Goal: Navigation & Orientation: Find specific page/section

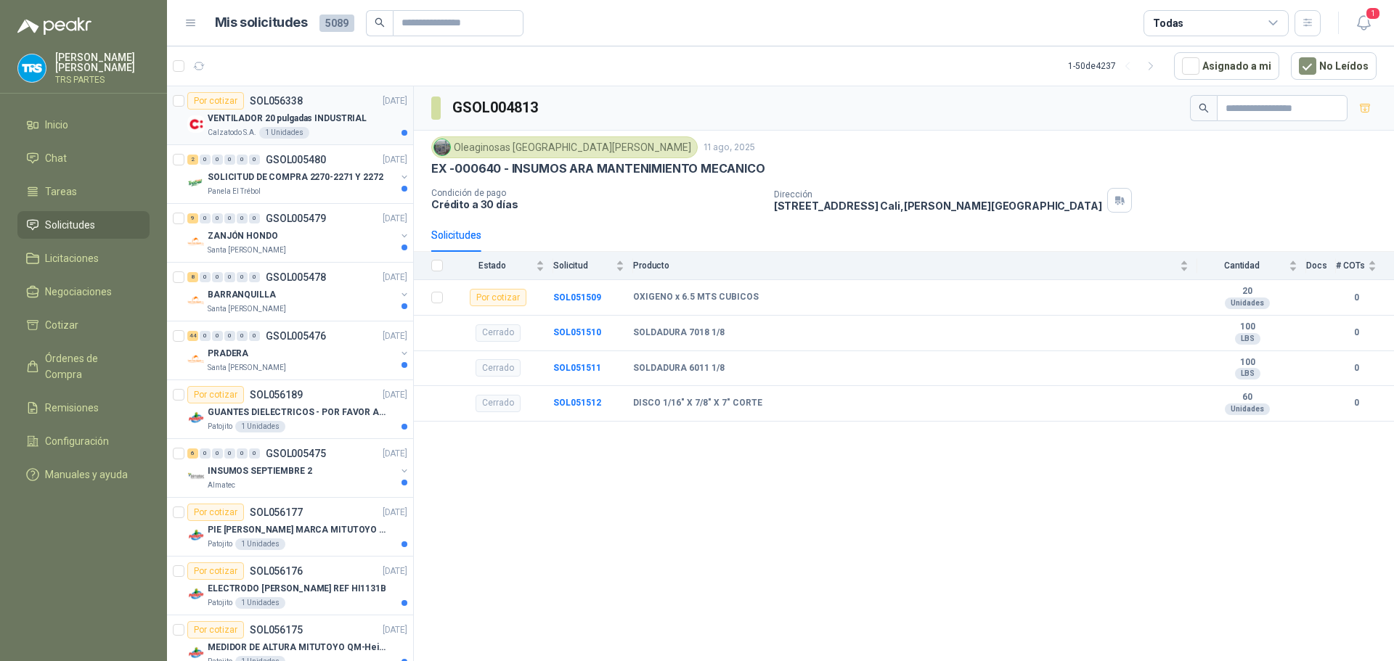
click at [325, 124] on p "VENTILADOR 20 pulgadas INDUSTRIAL" at bounding box center [287, 119] width 159 height 14
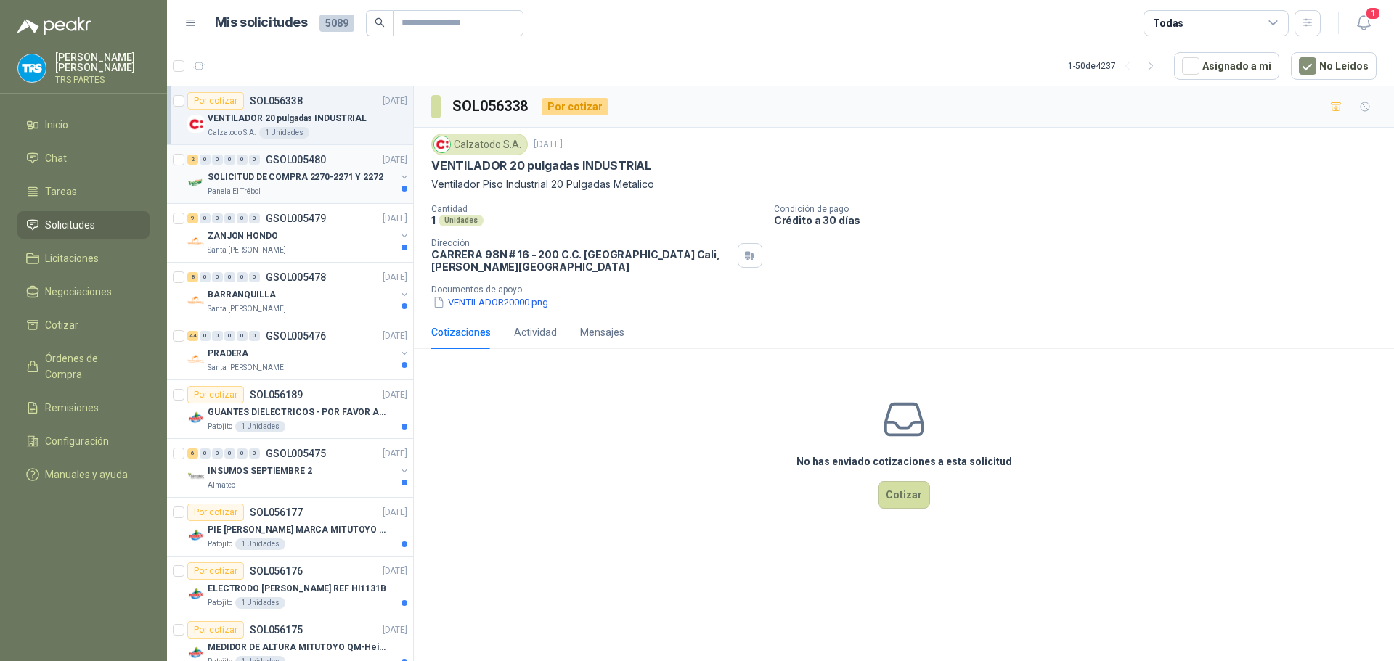
click at [335, 174] on p "SOLICITUD DE COMPRA 2270-2271 Y 2272" at bounding box center [296, 178] width 176 height 14
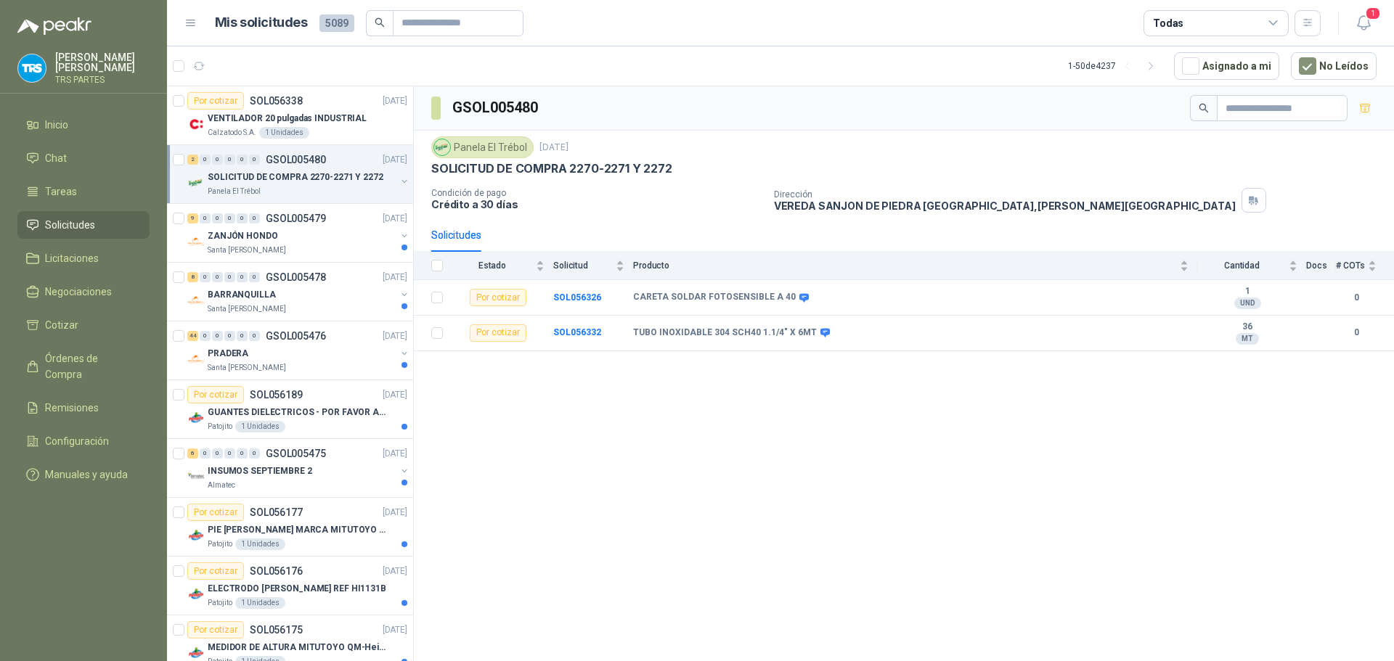
scroll to position [73, 0]
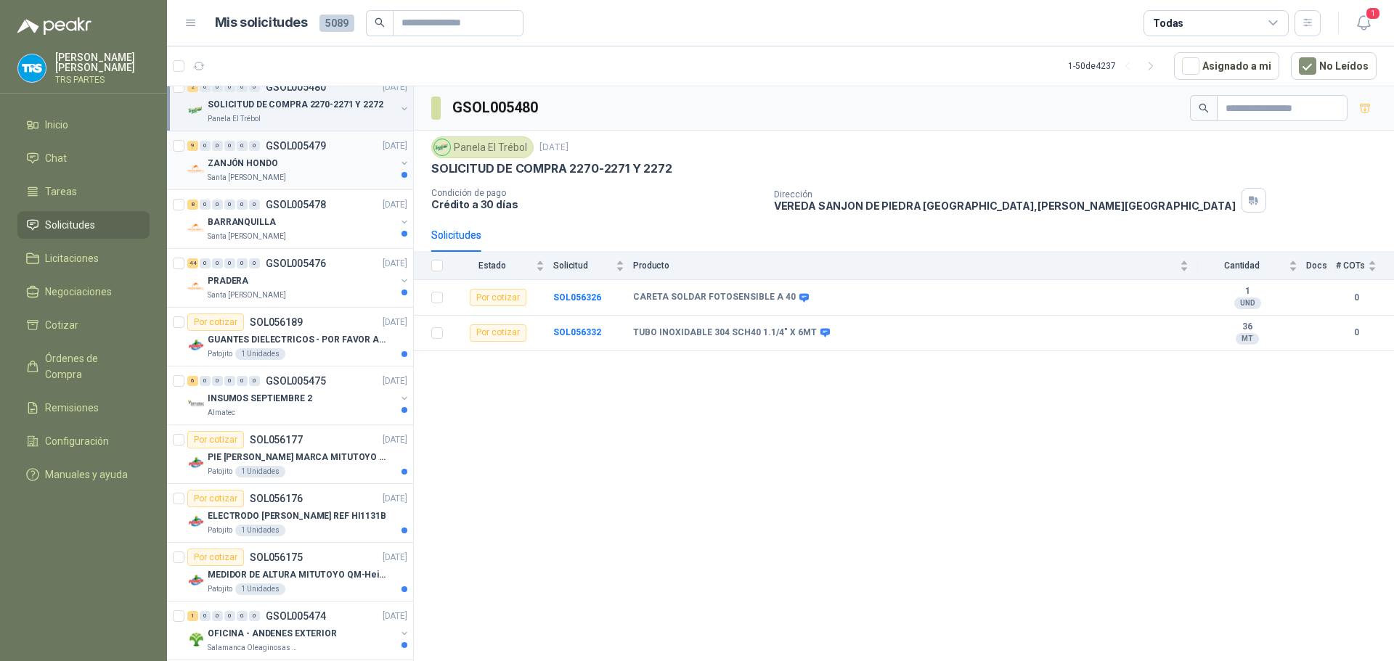
click at [317, 153] on div "9 0 0 0 0 0 GSOL005479 [DATE]" at bounding box center [298, 145] width 223 height 17
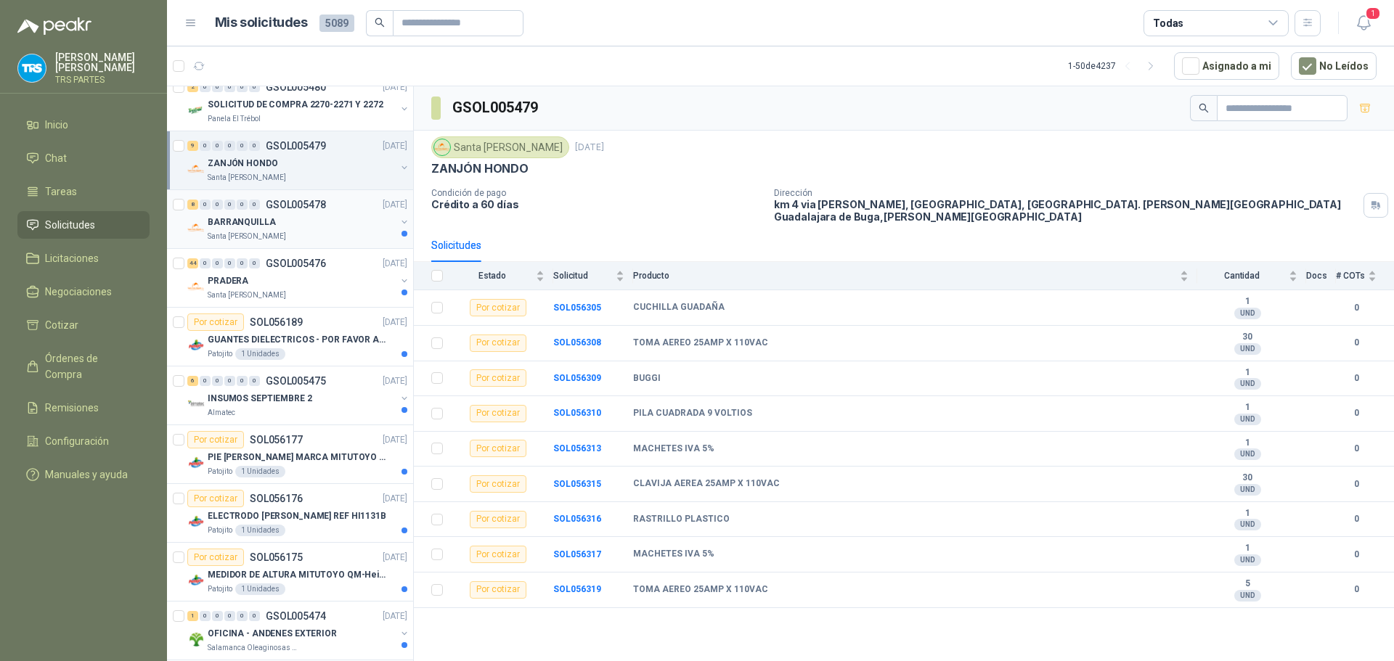
click at [310, 206] on p "GSOL005478" at bounding box center [296, 205] width 60 height 10
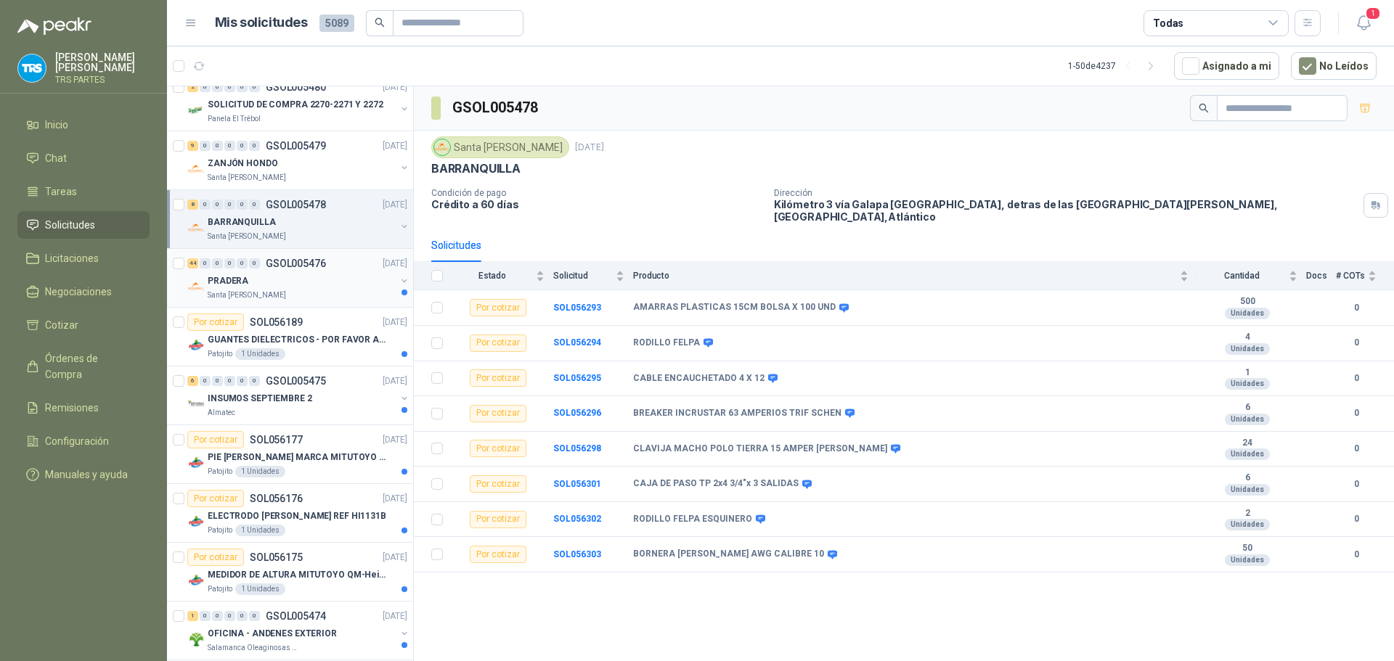
click at [325, 272] on div "PRADERA" at bounding box center [302, 280] width 188 height 17
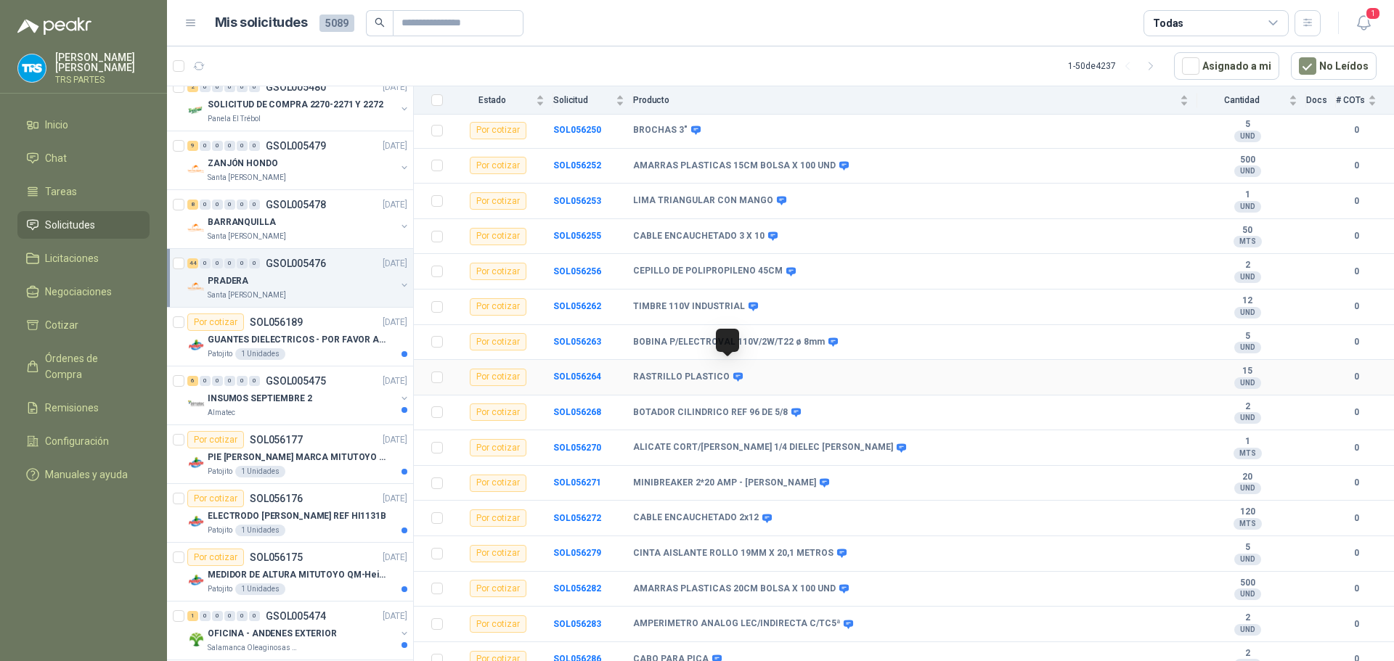
scroll to position [1166, 0]
click at [281, 340] on p "GUANTES DIELECTRICOS - POR FAVOR ADJUNTAR SU FICHA TECNICA" at bounding box center [298, 340] width 181 height 14
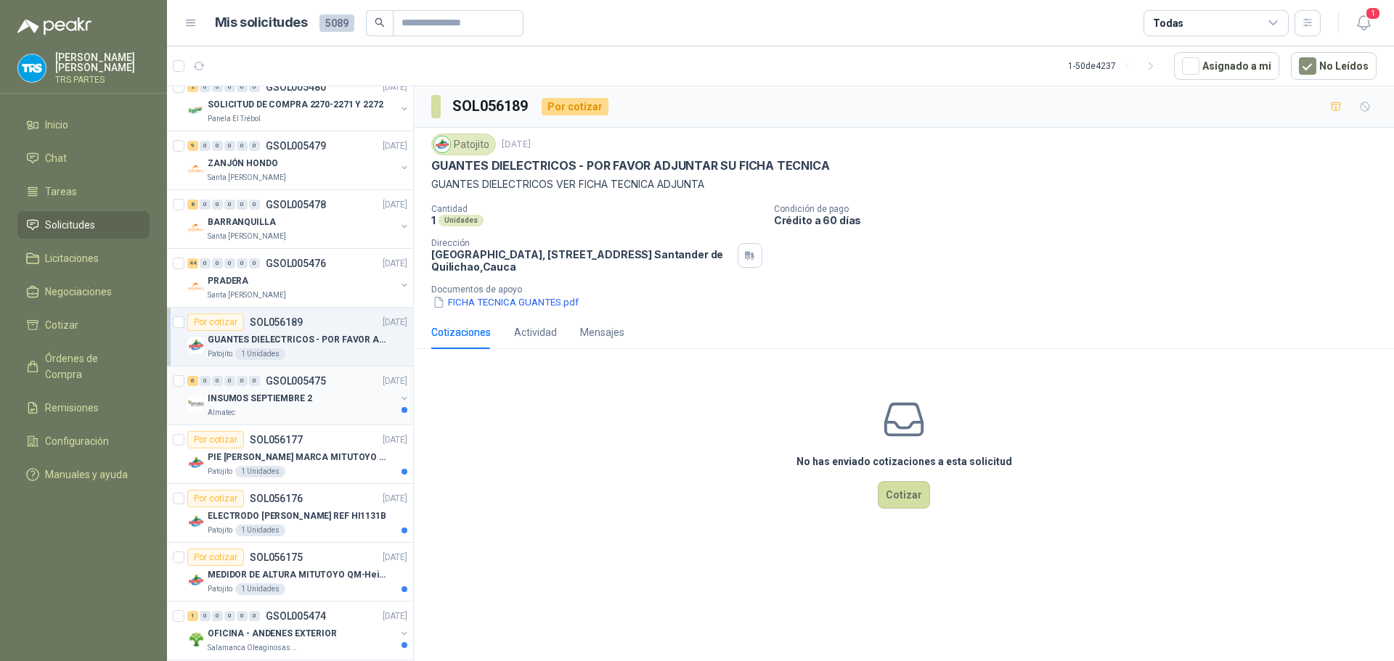
click at [342, 402] on div "INSUMOS SEPTIEMBRE 2" at bounding box center [302, 398] width 188 height 17
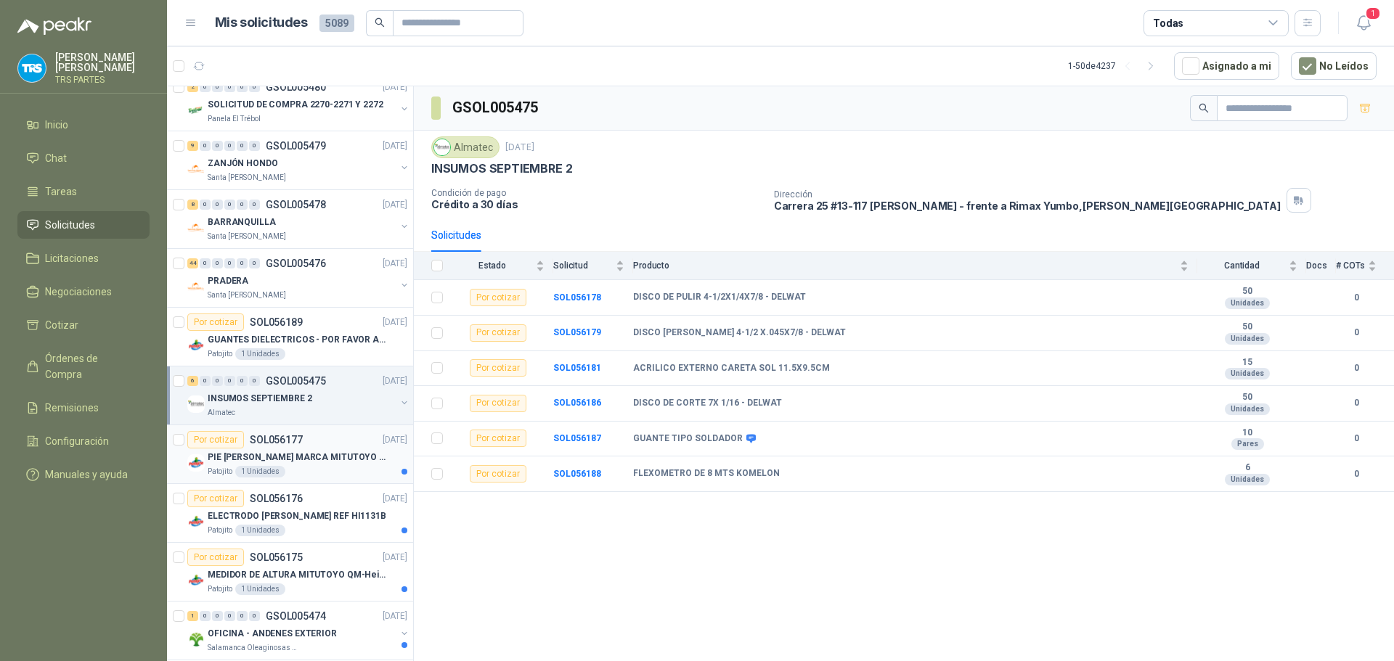
click at [336, 458] on p "PIE [PERSON_NAME] MARCA MITUTOYO REF [PHONE_NUMBER]" at bounding box center [298, 458] width 181 height 14
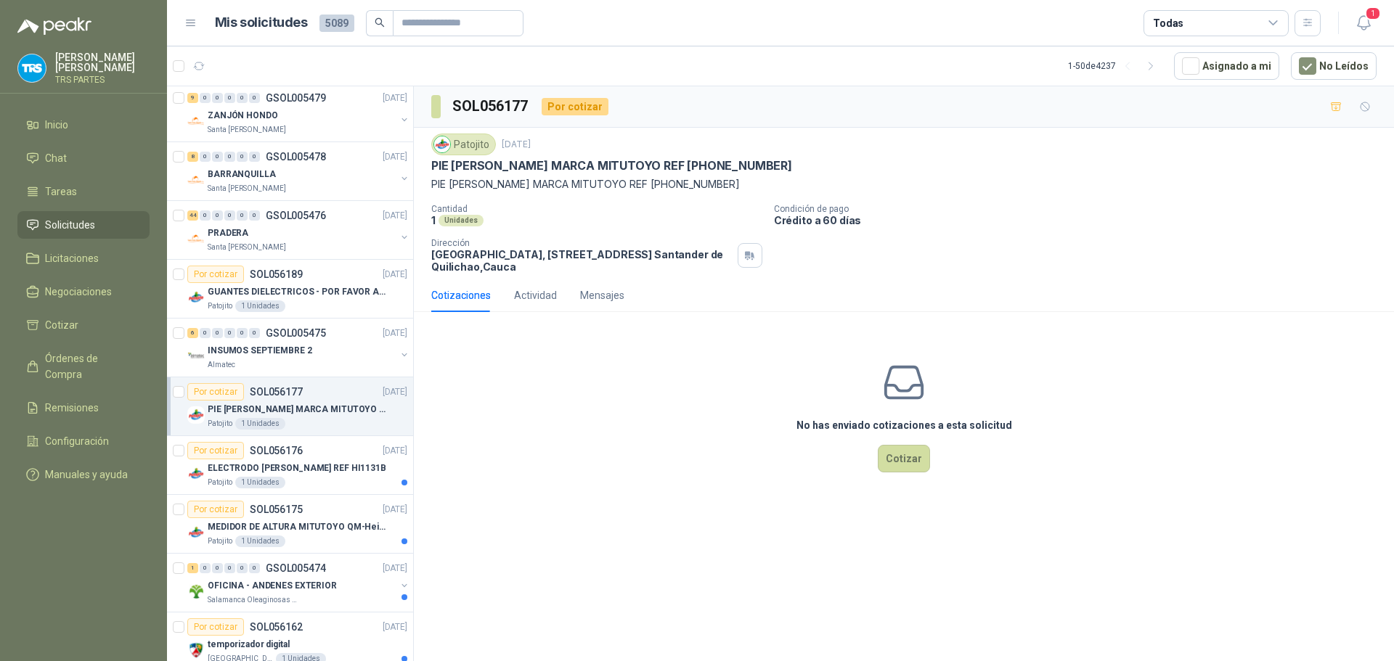
scroll to position [145, 0]
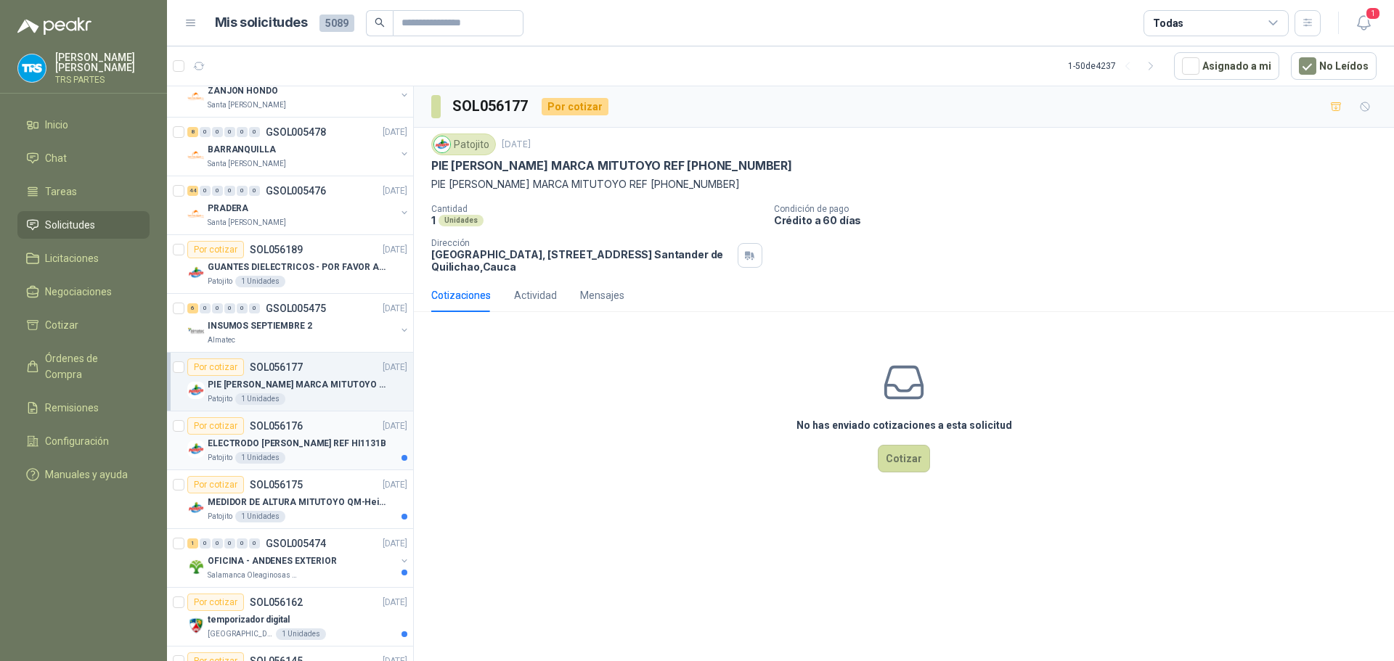
click at [338, 448] on p "ELECTRODO [PERSON_NAME] REF HI1131B" at bounding box center [297, 444] width 179 height 14
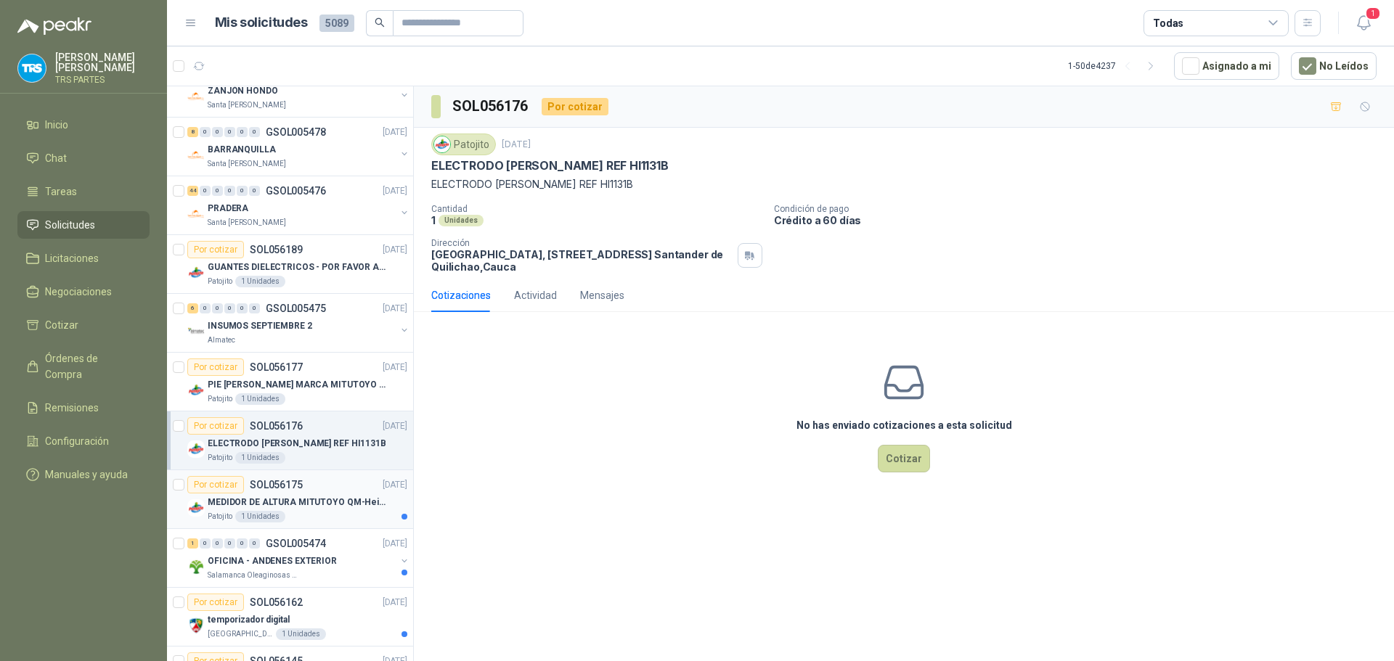
click at [327, 486] on div "Por cotizar SOL056175 [DATE]" at bounding box center [297, 484] width 220 height 17
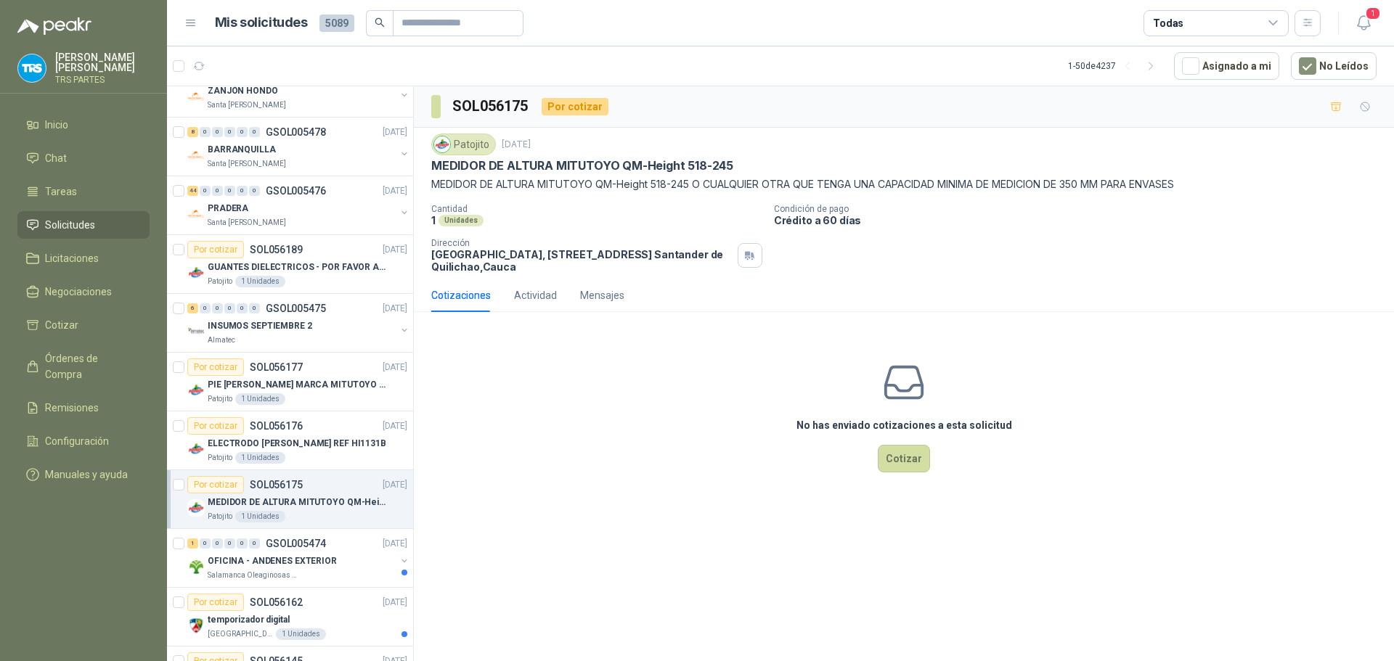
scroll to position [218, 0]
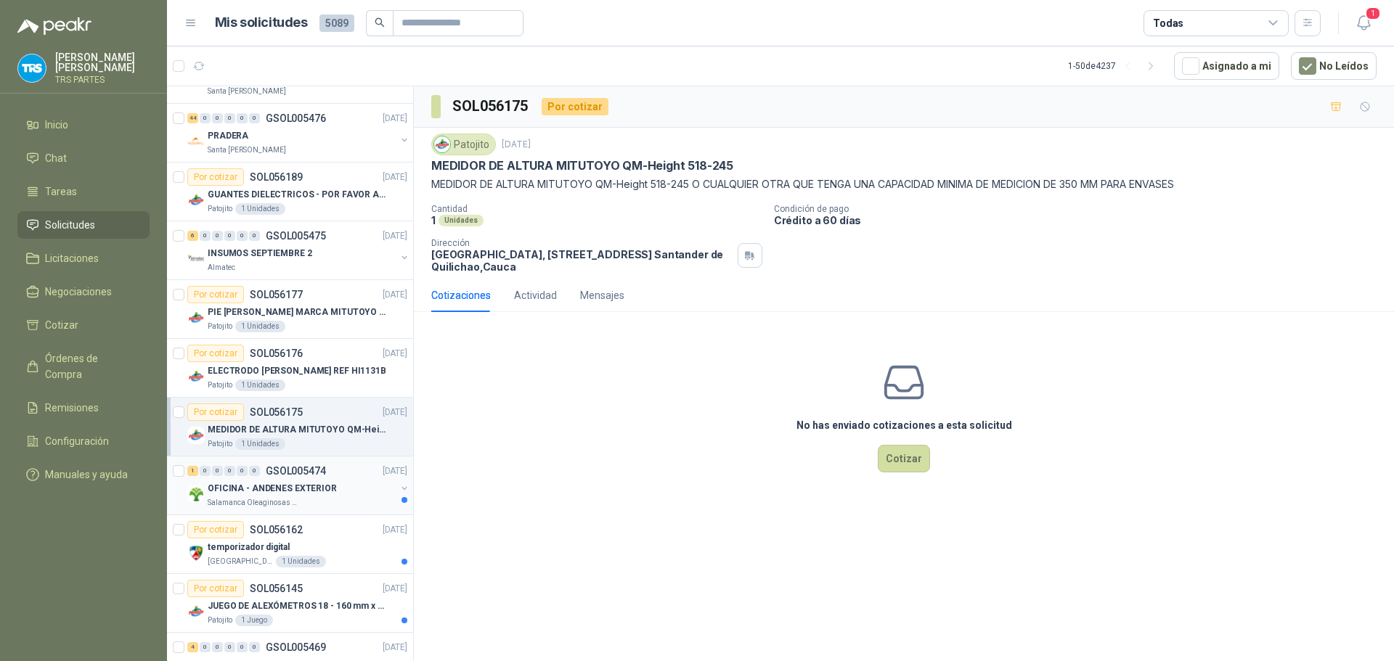
click at [322, 488] on p "OFICINA - ANDENES EXTERIOR" at bounding box center [272, 489] width 129 height 14
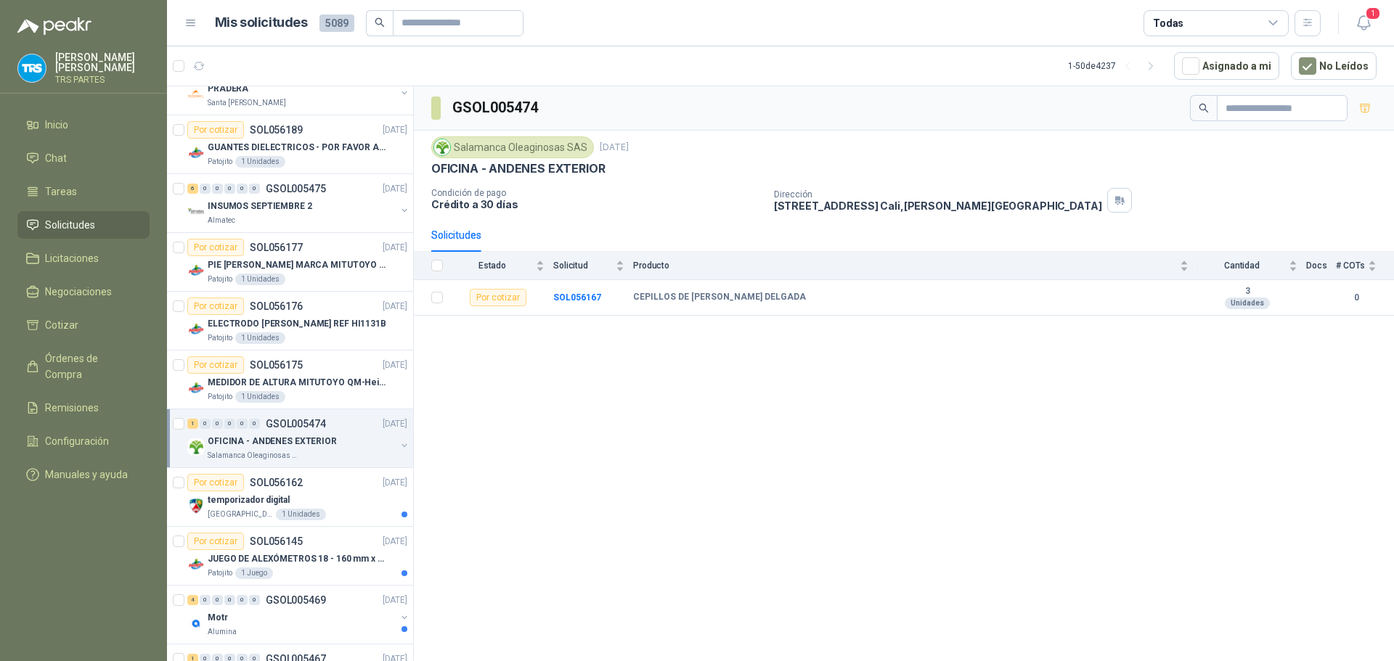
scroll to position [290, 0]
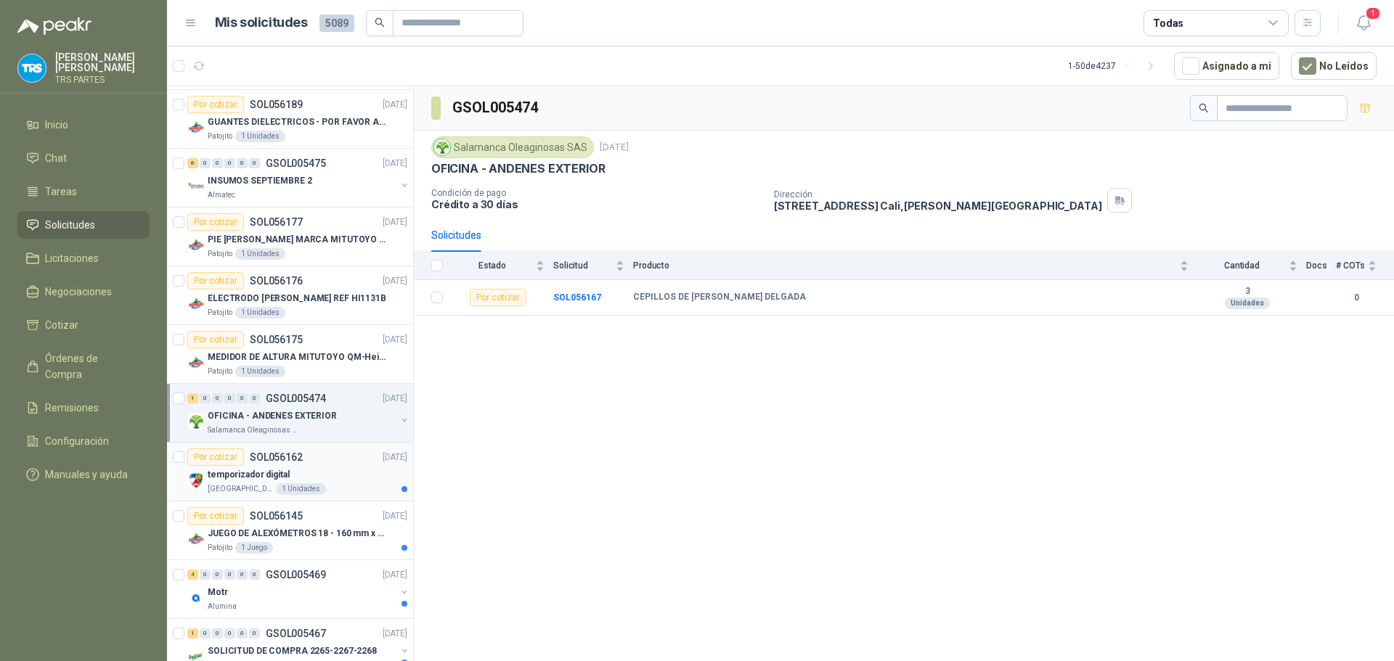
click at [332, 465] on div "Por cotizar SOL056162 [DATE]" at bounding box center [297, 457] width 220 height 17
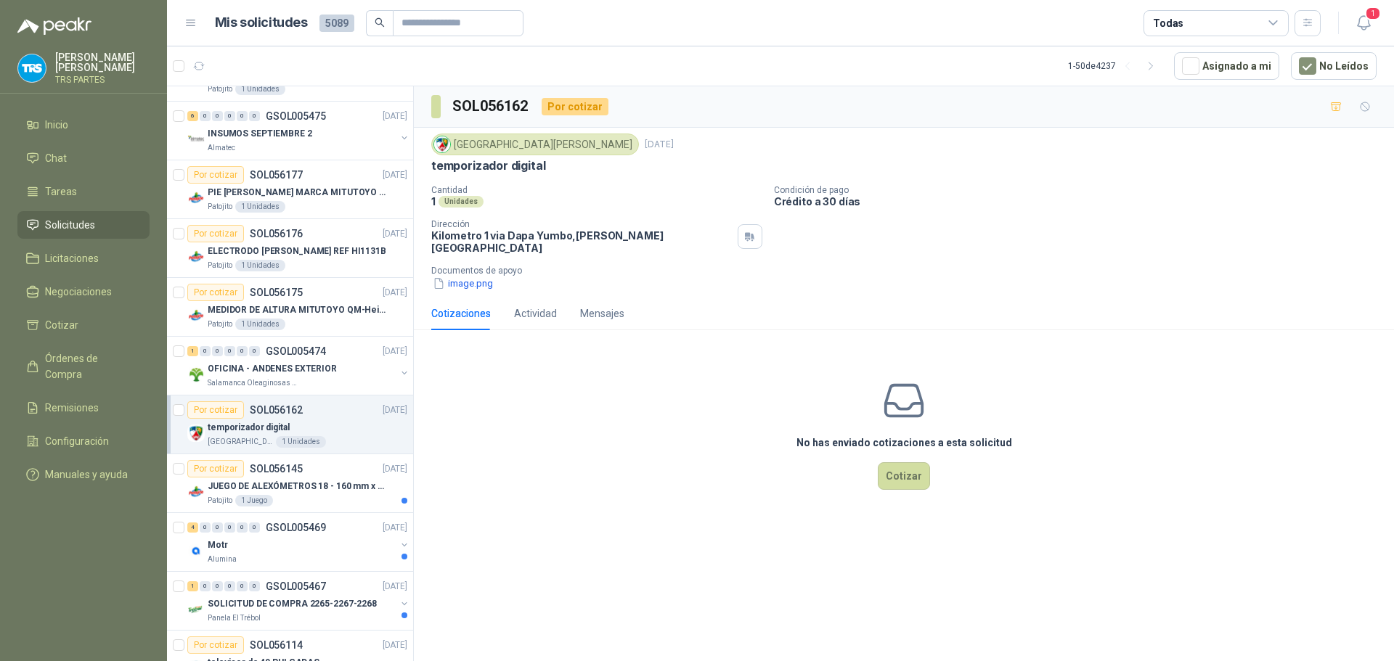
scroll to position [363, 0]
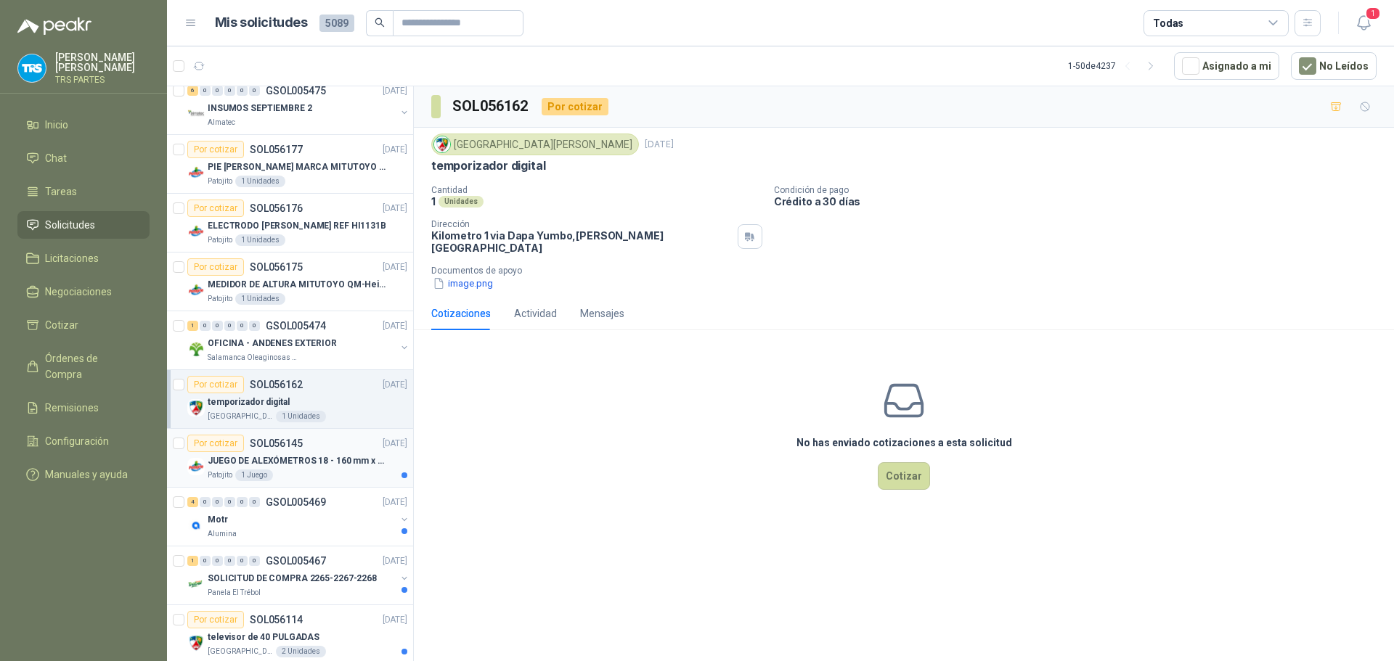
click at [327, 471] on div "Patojito 1 Juego" at bounding box center [308, 476] width 200 height 12
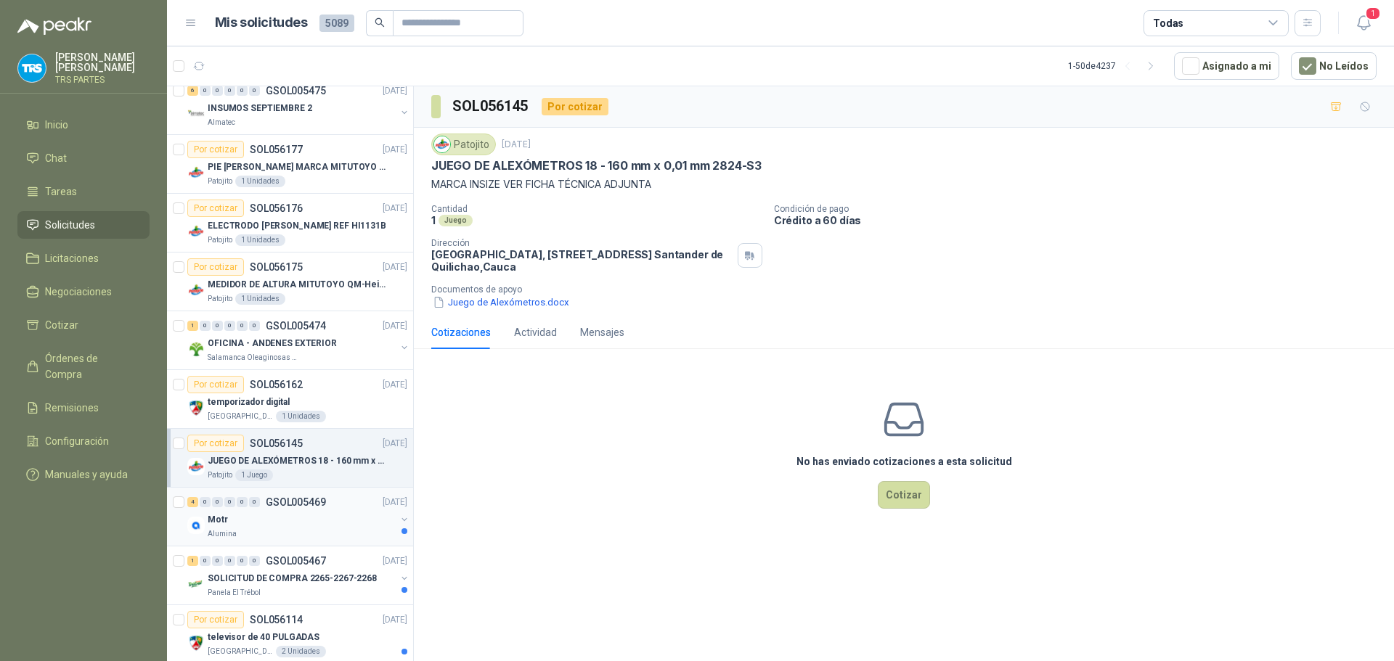
click at [327, 505] on div "4 0 0 0 0 0 GSOL005469 [DATE]" at bounding box center [298, 502] width 223 height 17
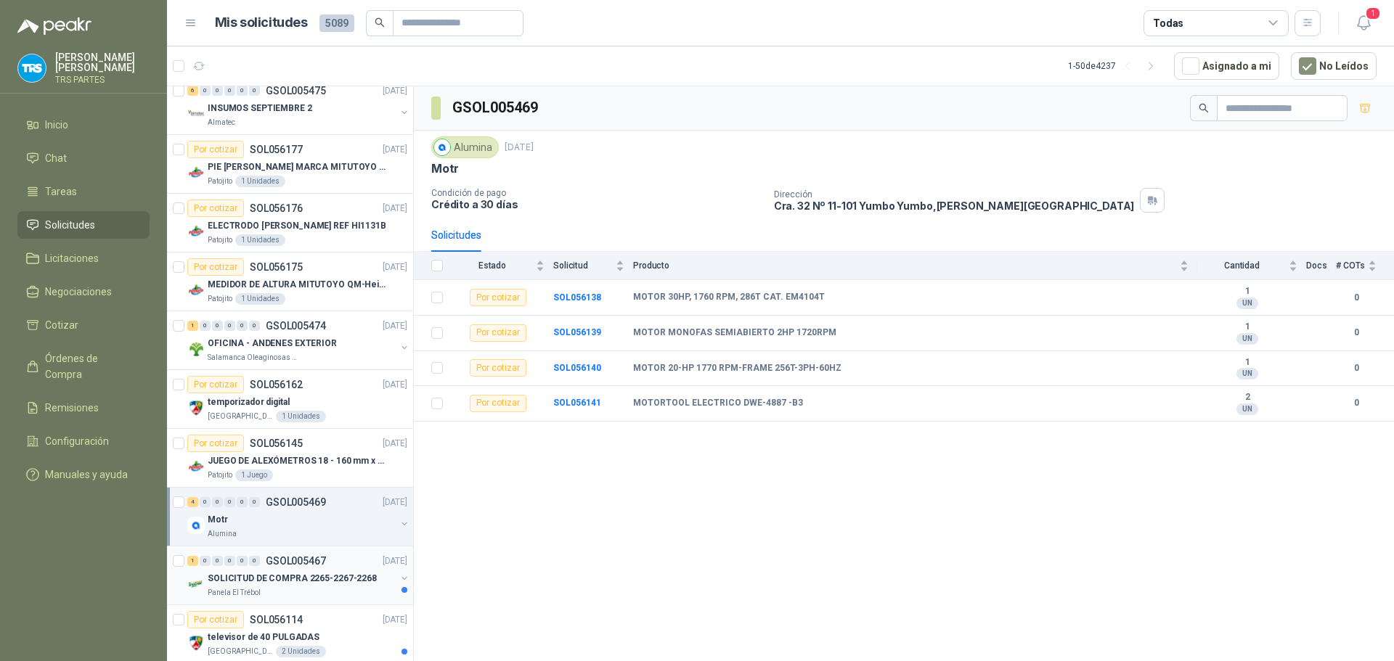
click at [309, 560] on p "GSOL005467" at bounding box center [296, 561] width 60 height 10
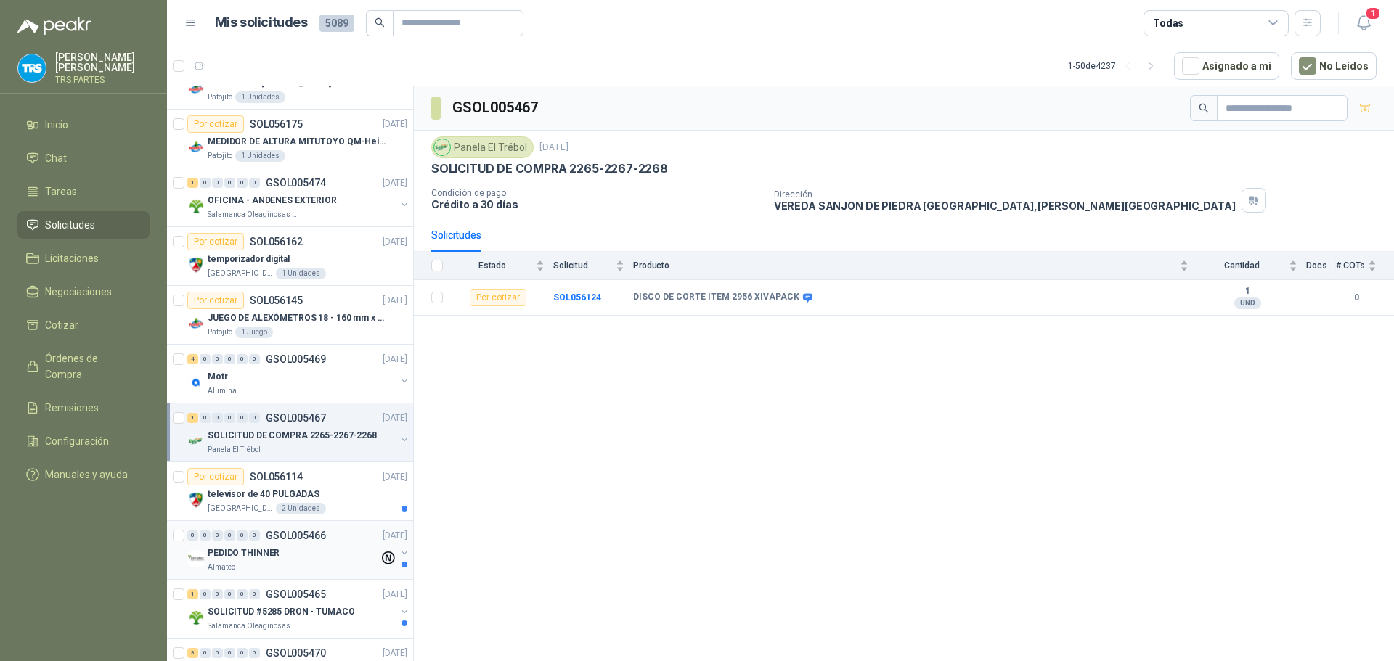
scroll to position [508, 0]
click at [330, 491] on div "televisor de 40 PULGADAS" at bounding box center [308, 491] width 200 height 17
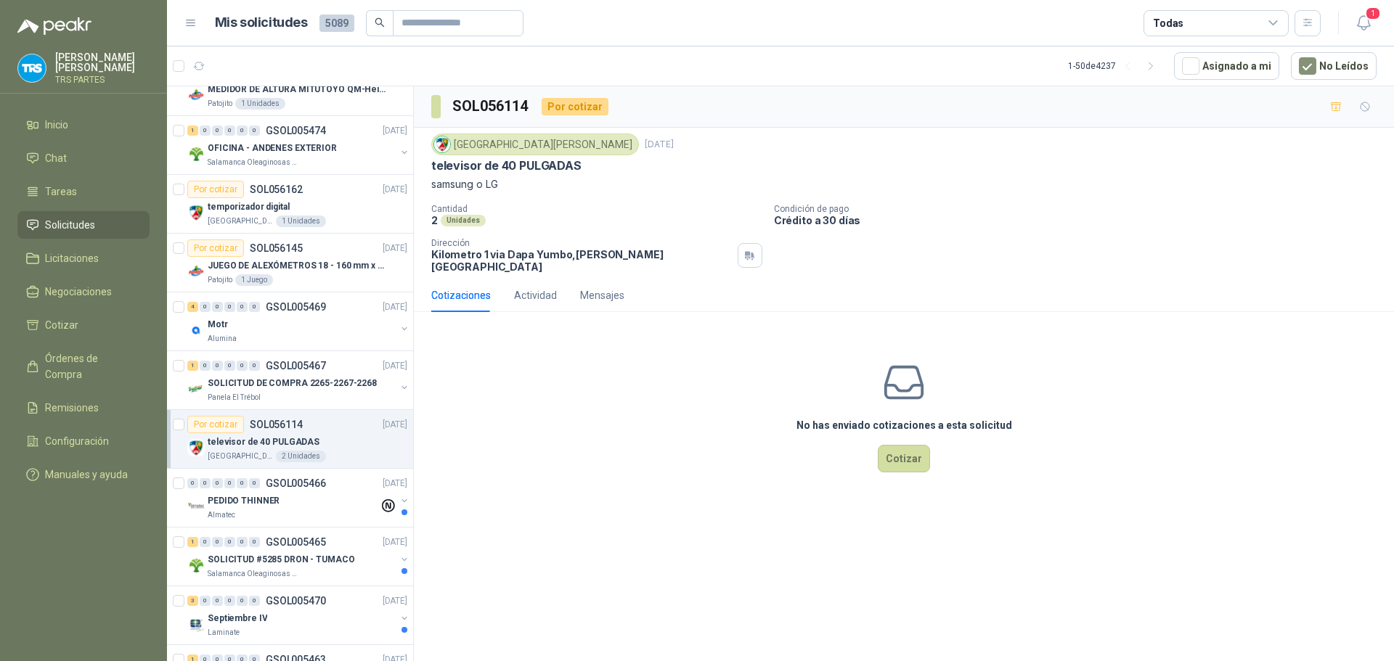
scroll to position [581, 0]
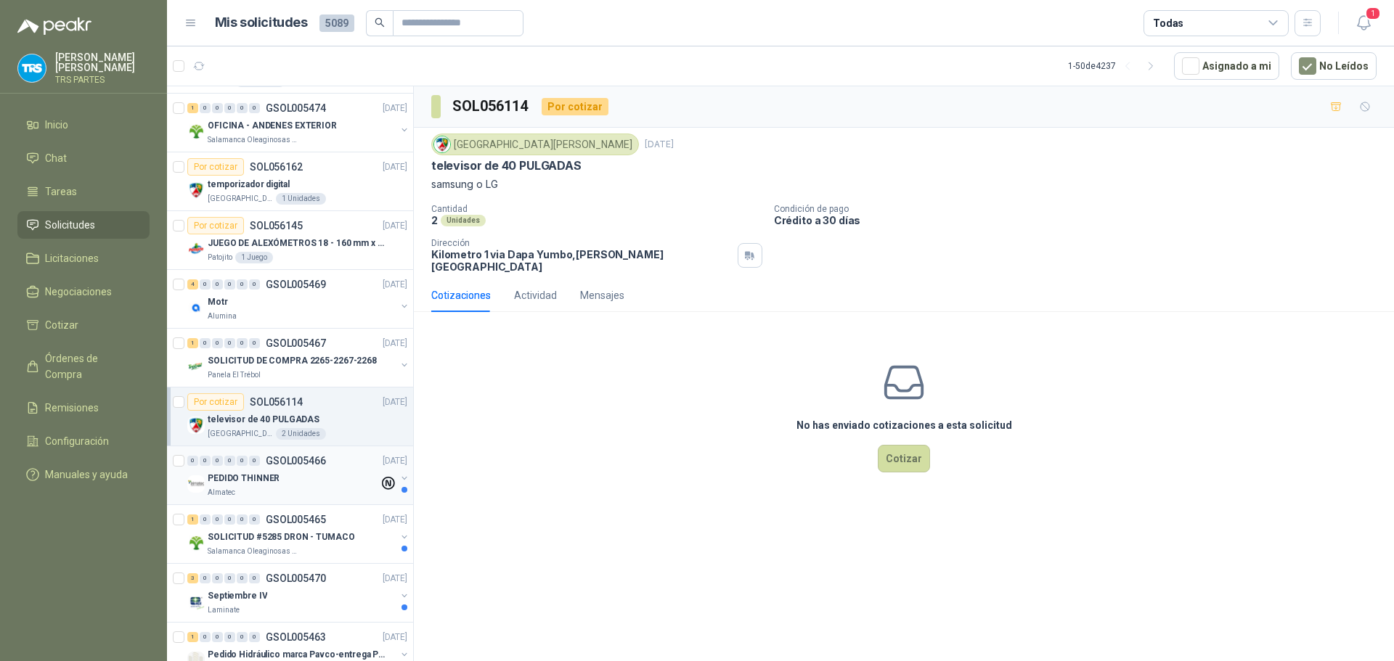
click at [333, 472] on div "PEDIDO THINNER" at bounding box center [293, 478] width 171 height 17
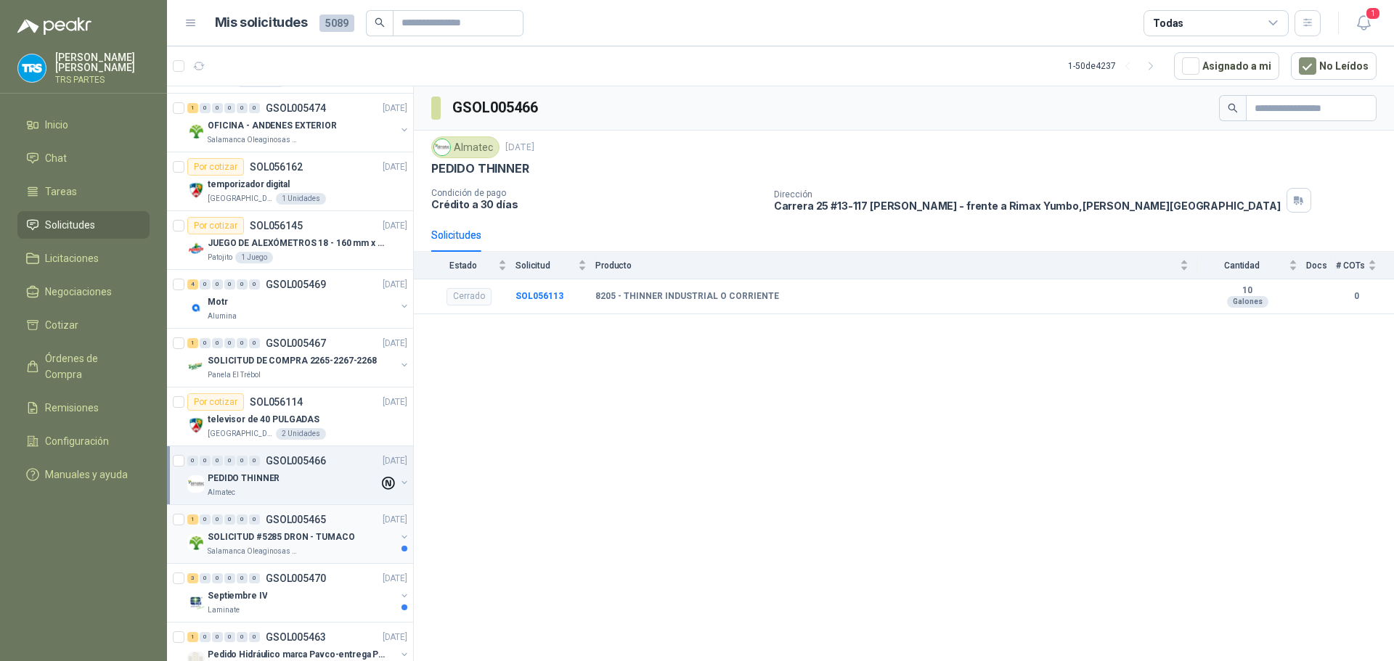
click at [331, 519] on div "1 0 0 0 0 0 GSOL005465 [DATE]" at bounding box center [298, 519] width 223 height 17
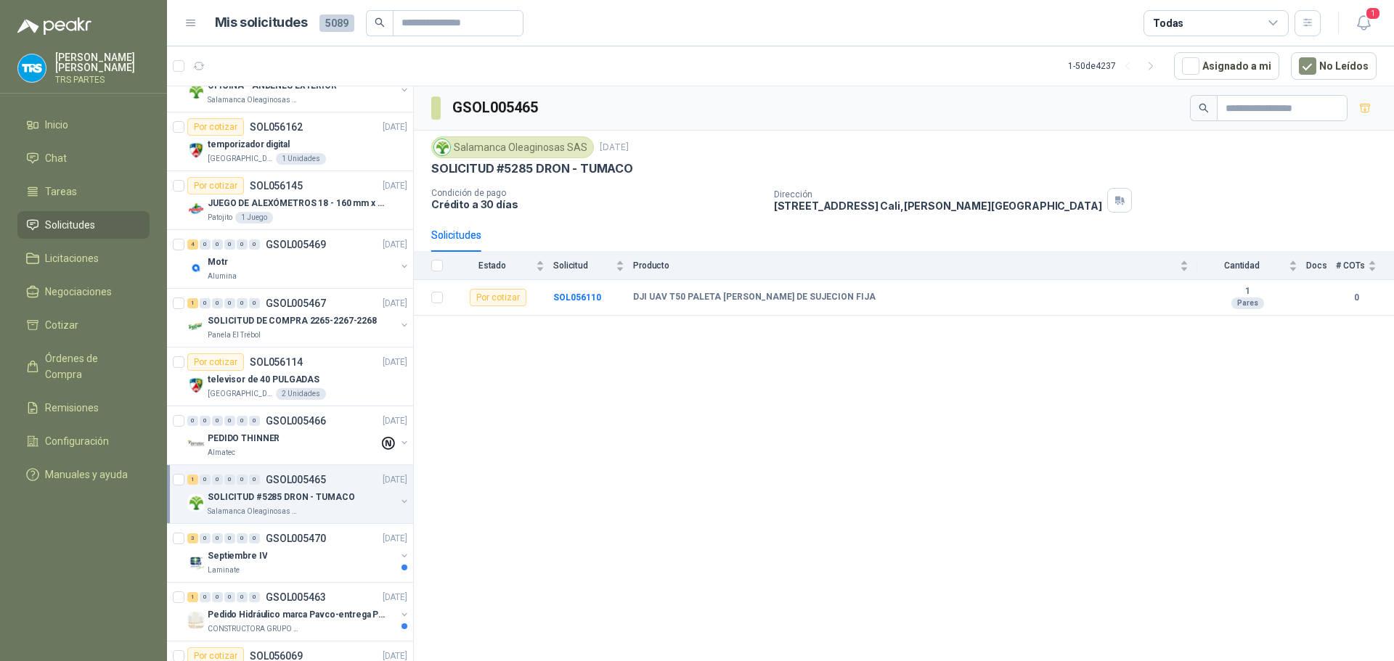
scroll to position [653, 0]
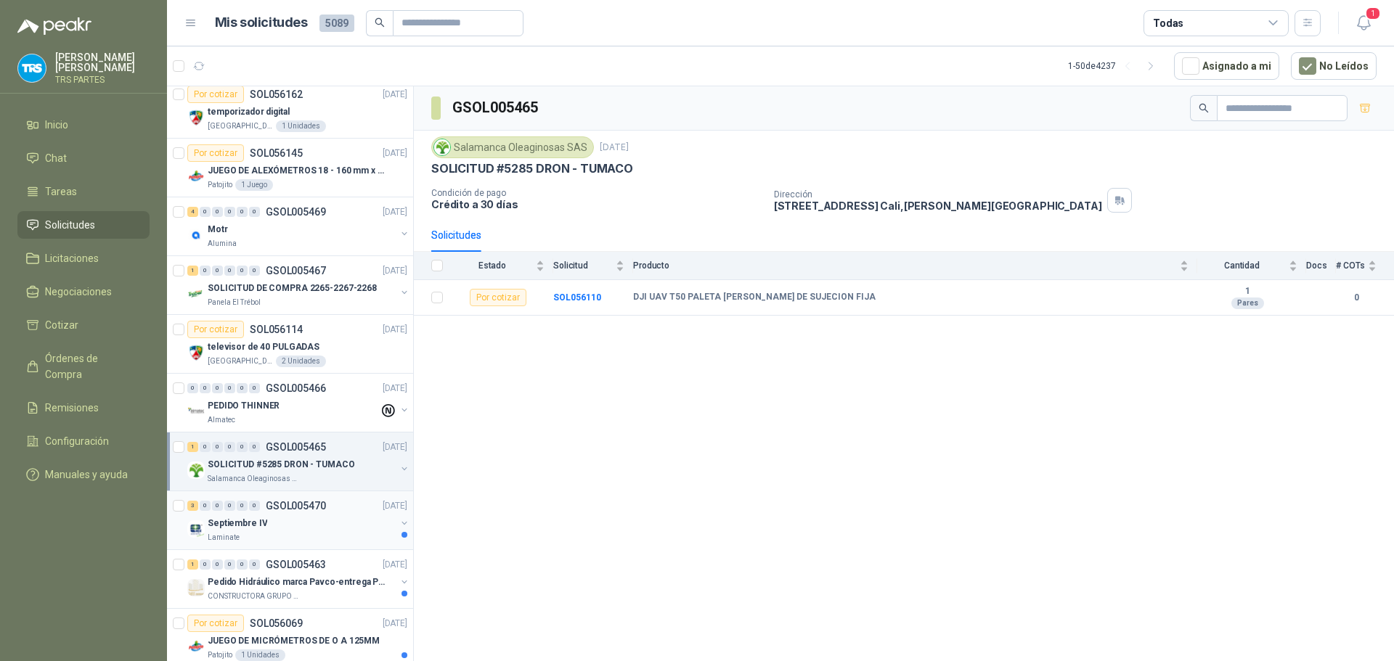
click at [325, 528] on div "Septiembre IV" at bounding box center [302, 523] width 188 height 17
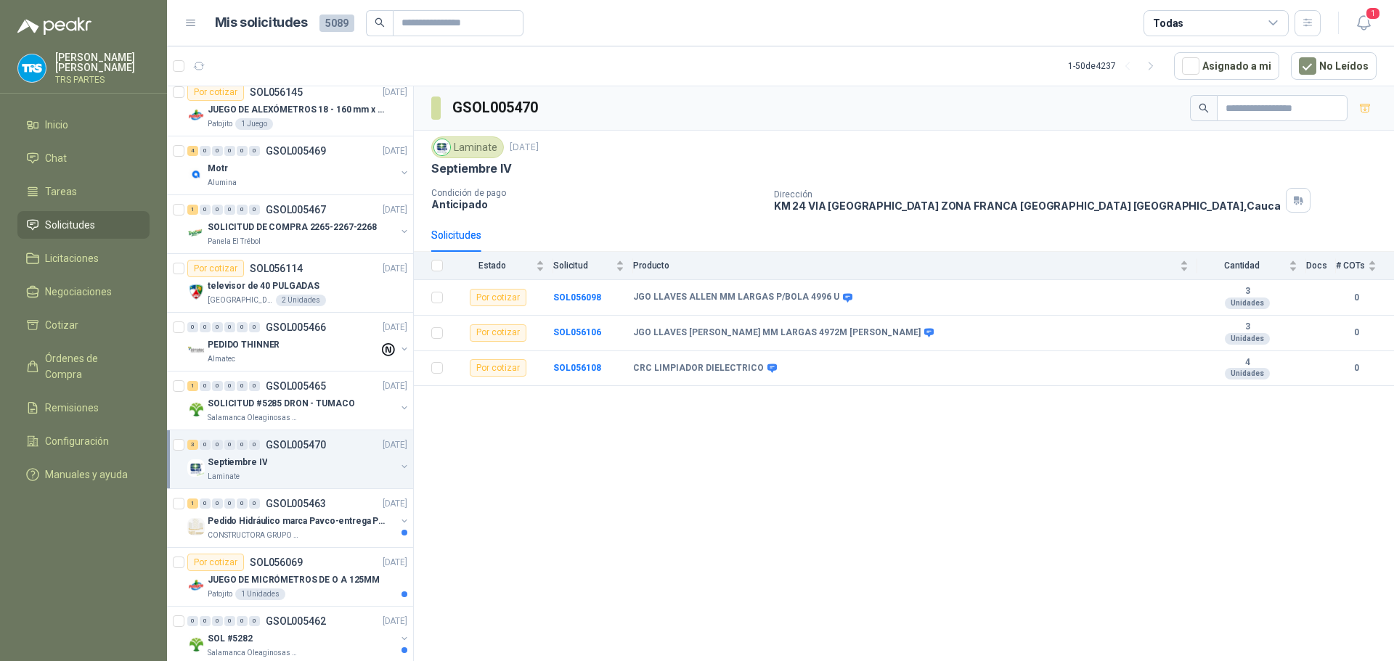
scroll to position [799, 0]
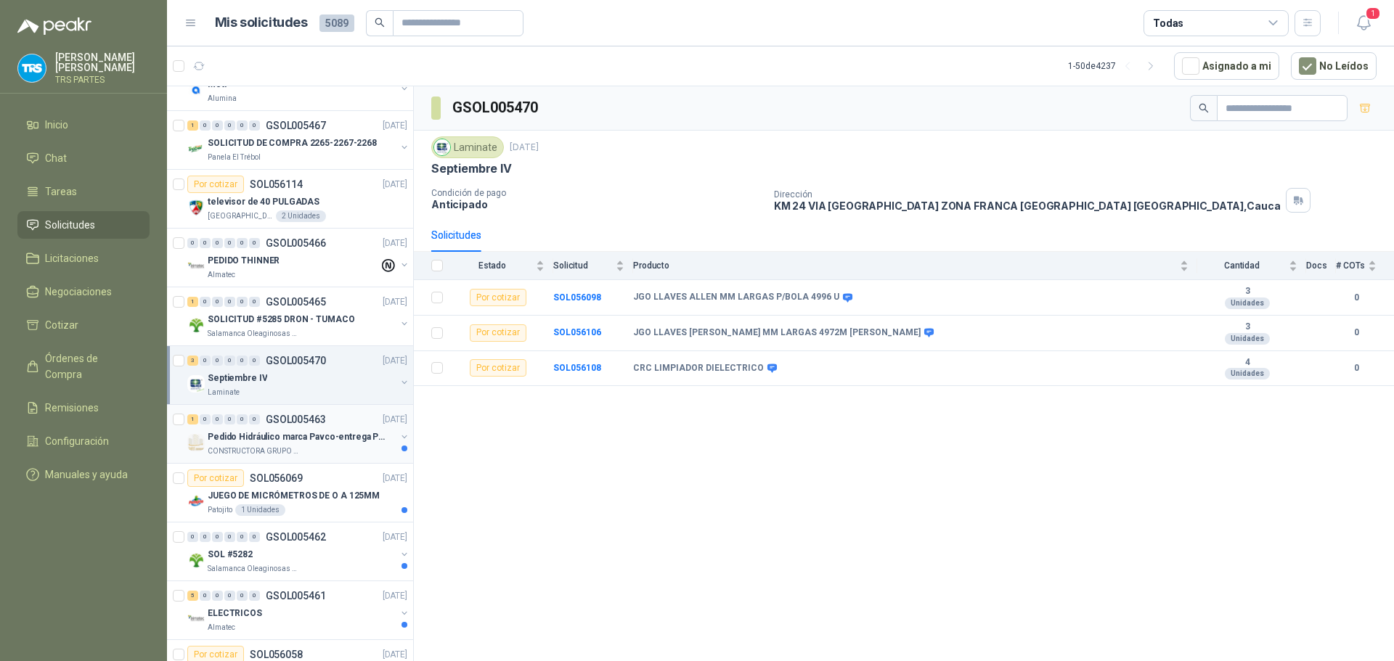
click at [351, 447] on div "CONSTRUCTORA GRUPO FIP" at bounding box center [302, 452] width 188 height 12
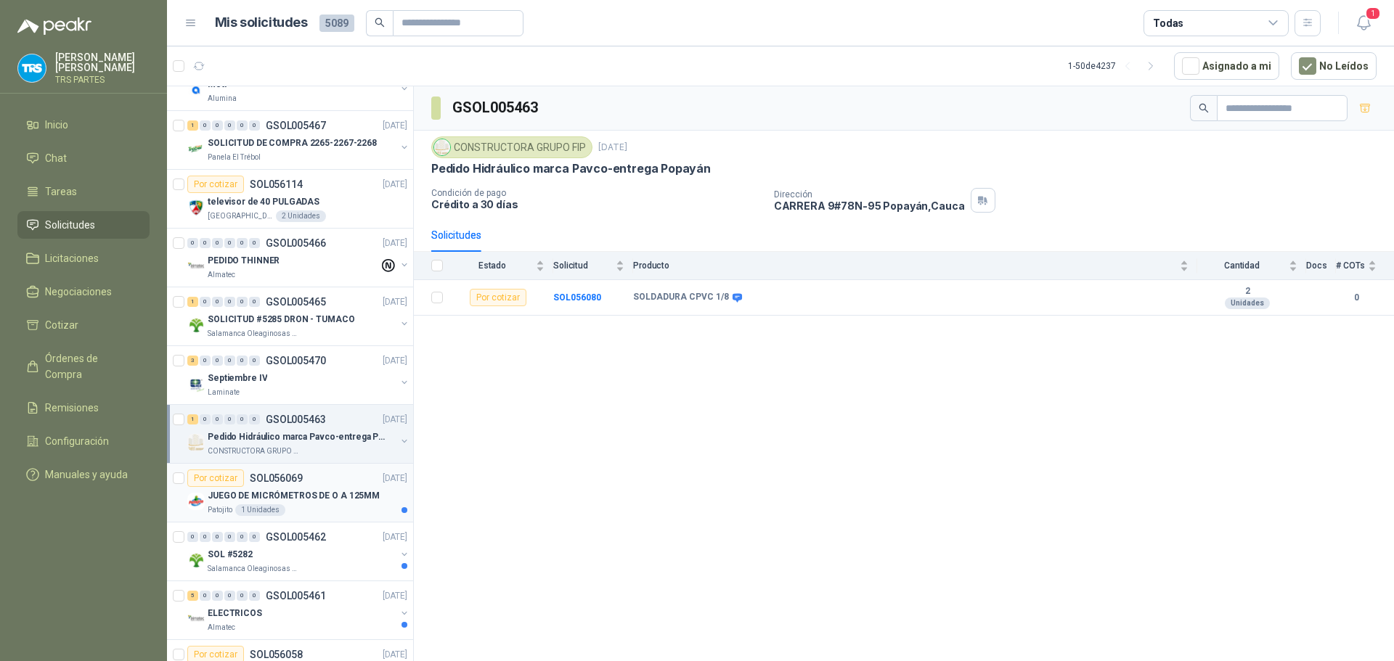
click at [342, 484] on div "Por cotizar SOL056069 [DATE]" at bounding box center [297, 478] width 220 height 17
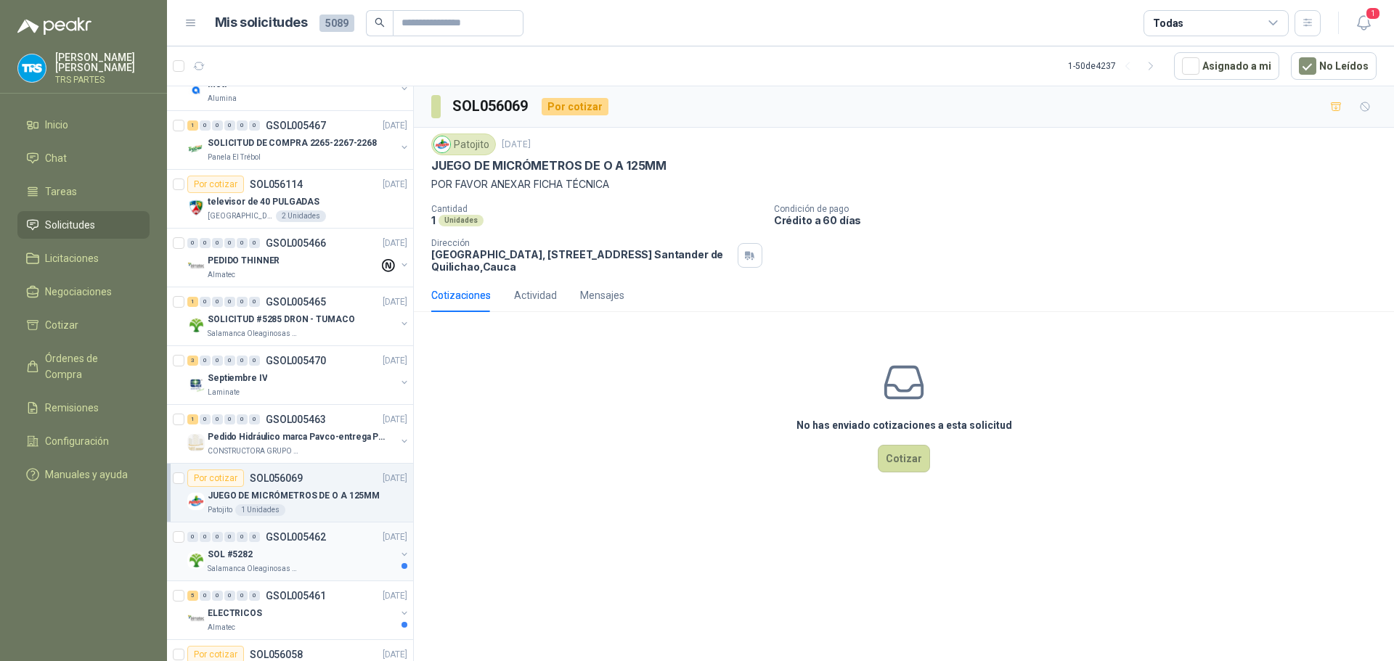
scroll to position [871, 0]
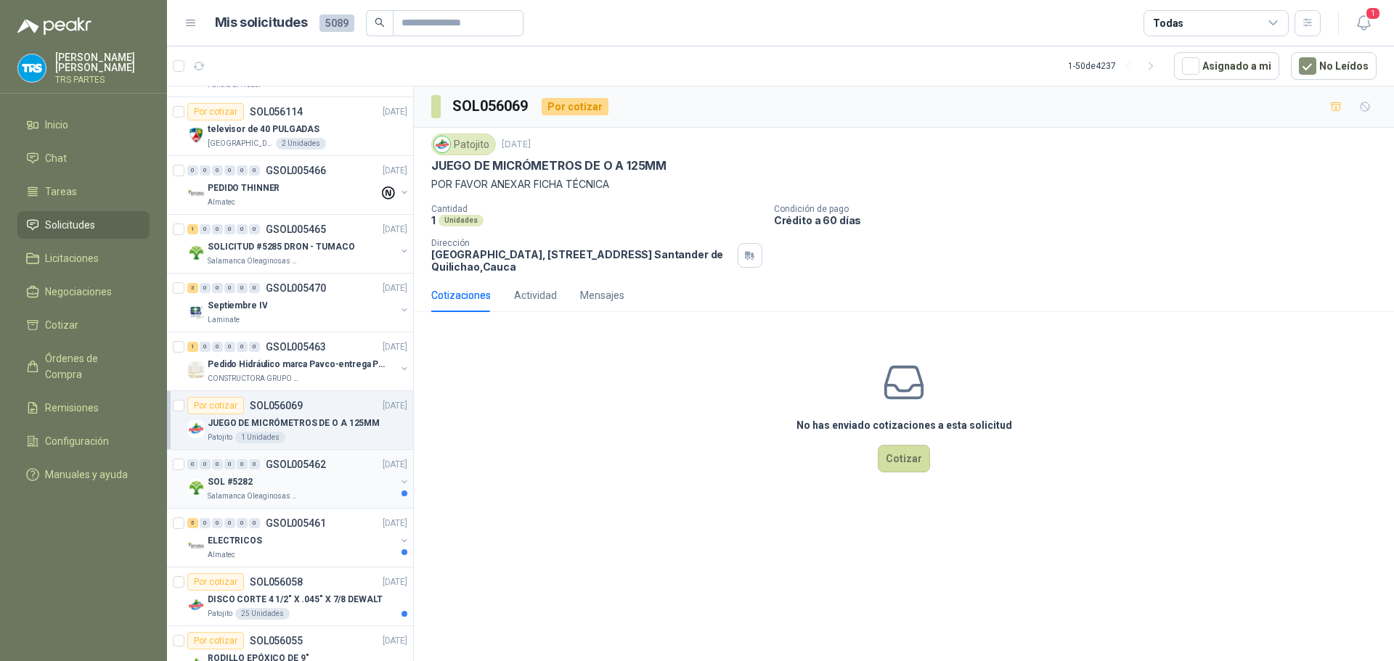
click at [325, 476] on div "SOL #5282" at bounding box center [302, 481] width 188 height 17
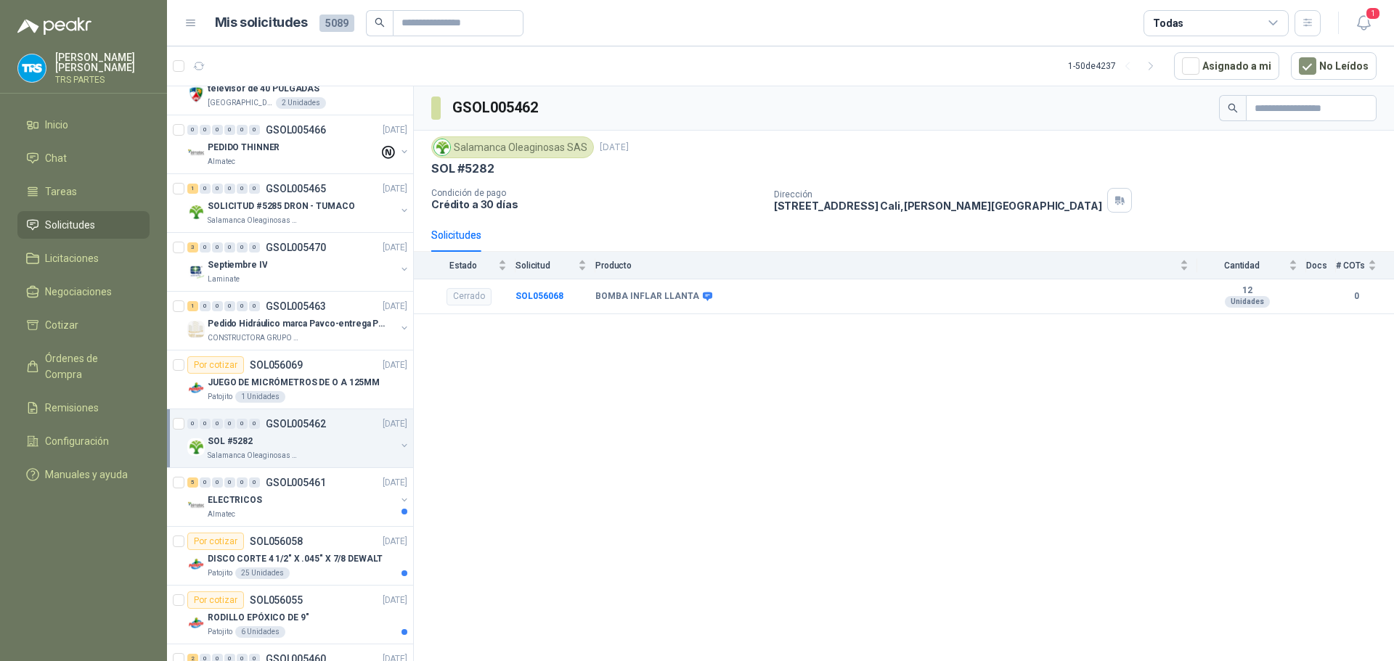
scroll to position [944, 0]
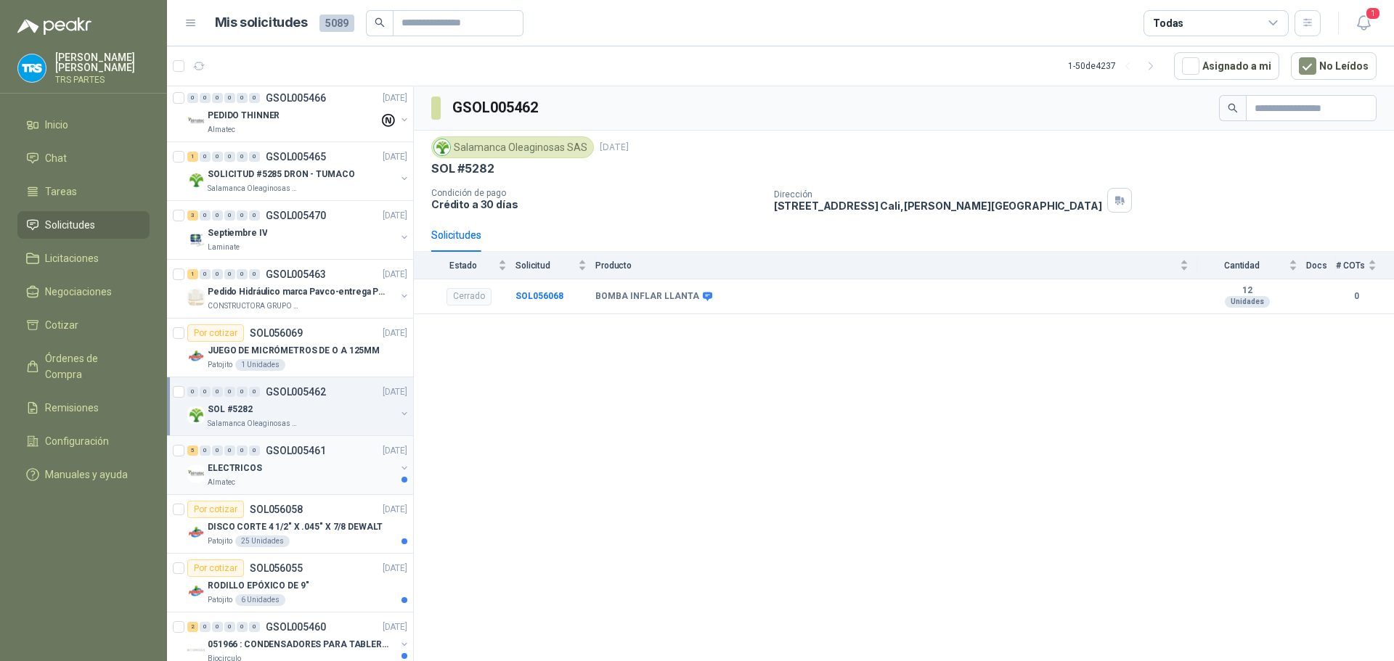
click at [325, 474] on div "ELECTRICOS" at bounding box center [302, 468] width 188 height 17
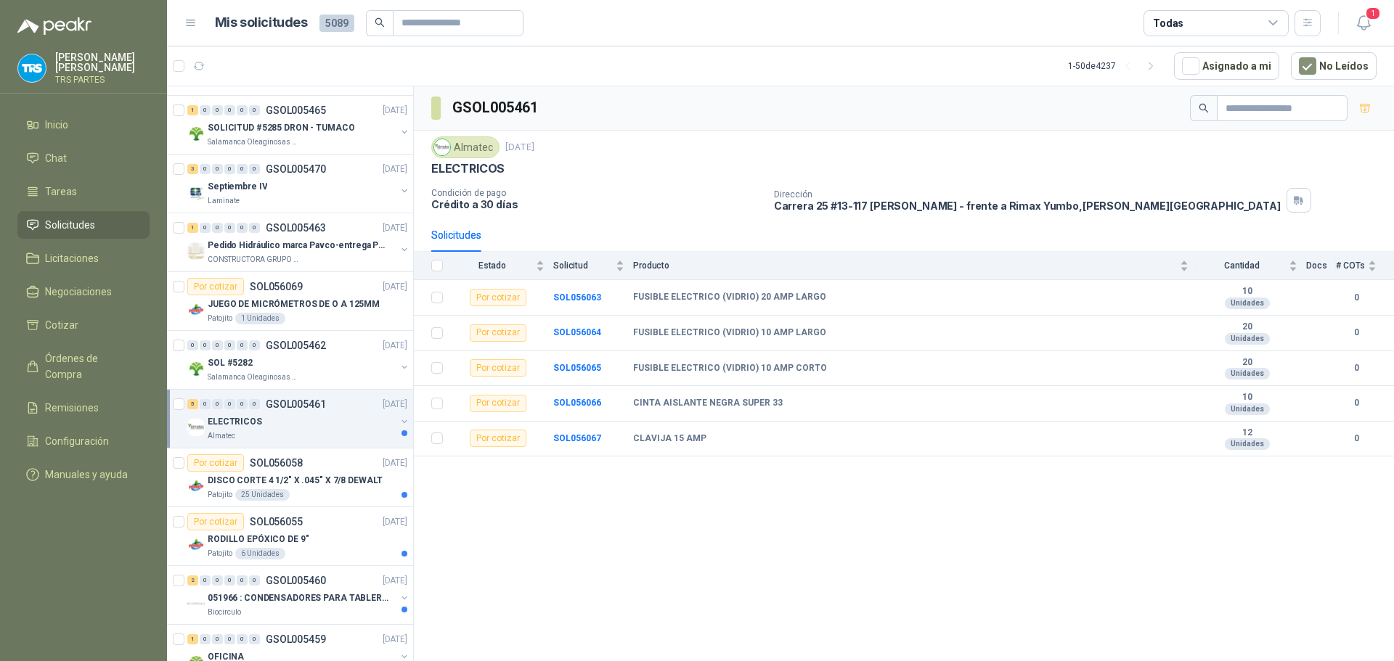
scroll to position [1016, 0]
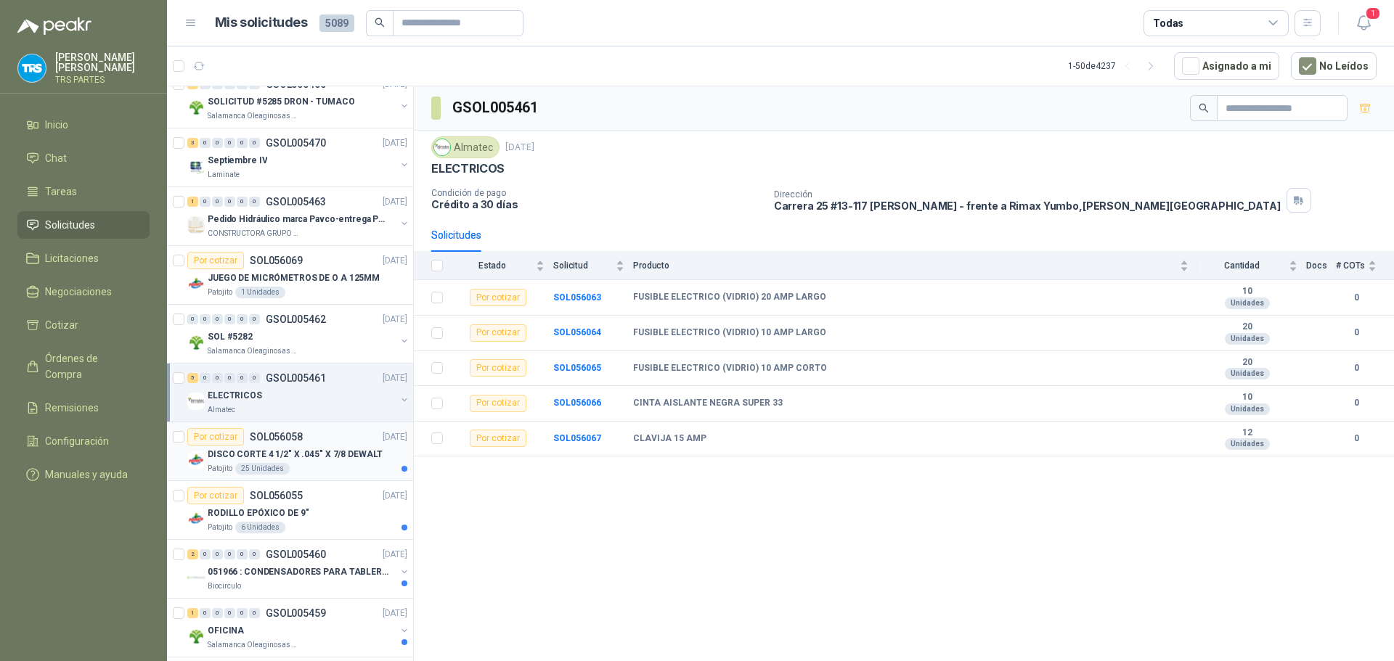
click at [336, 454] on p "DISCO CORTE 4 1/2" X .045" X 7/8 DEWALT" at bounding box center [295, 455] width 175 height 14
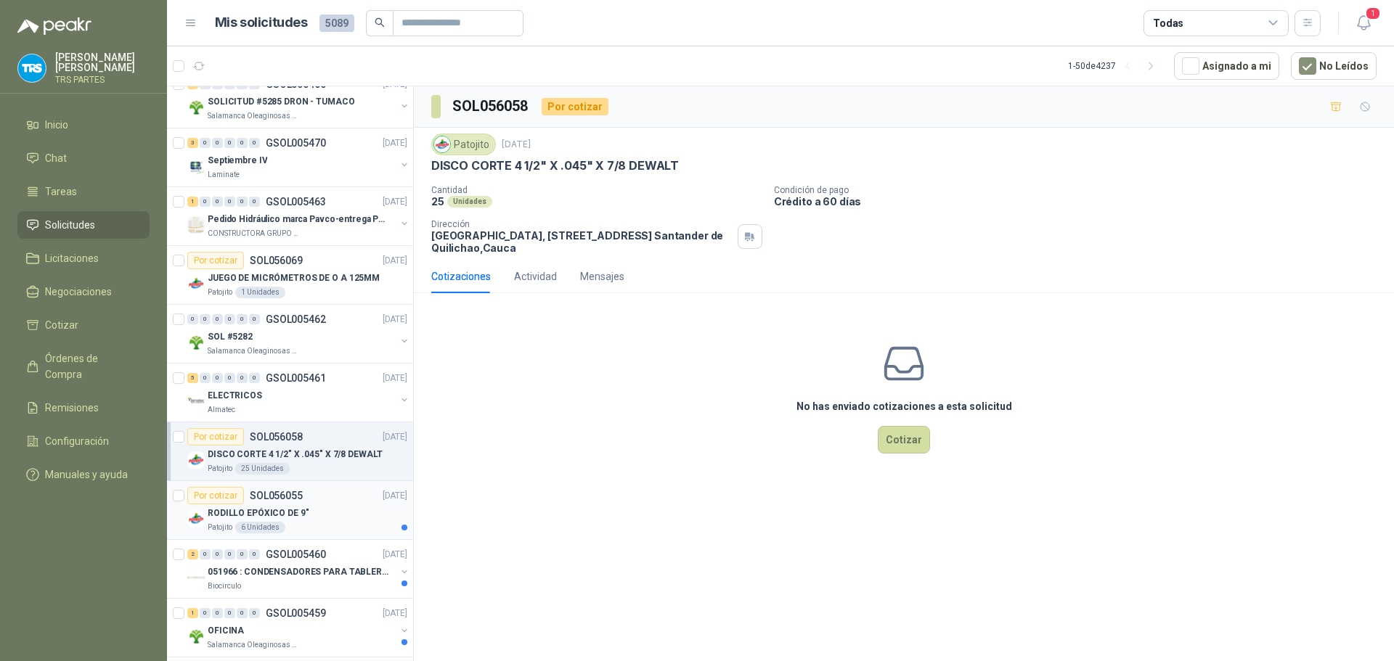
click at [343, 514] on div "RODILLO EPÓXICO DE 9"" at bounding box center [308, 513] width 200 height 17
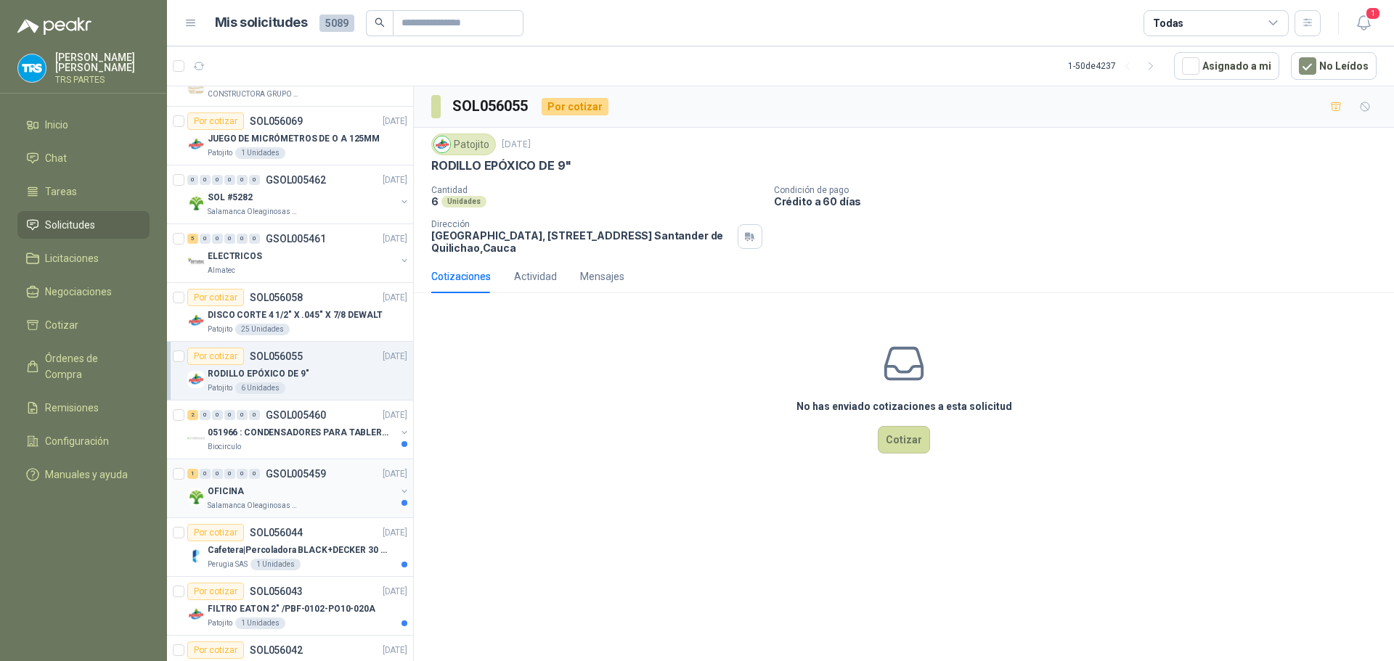
scroll to position [1162, 0]
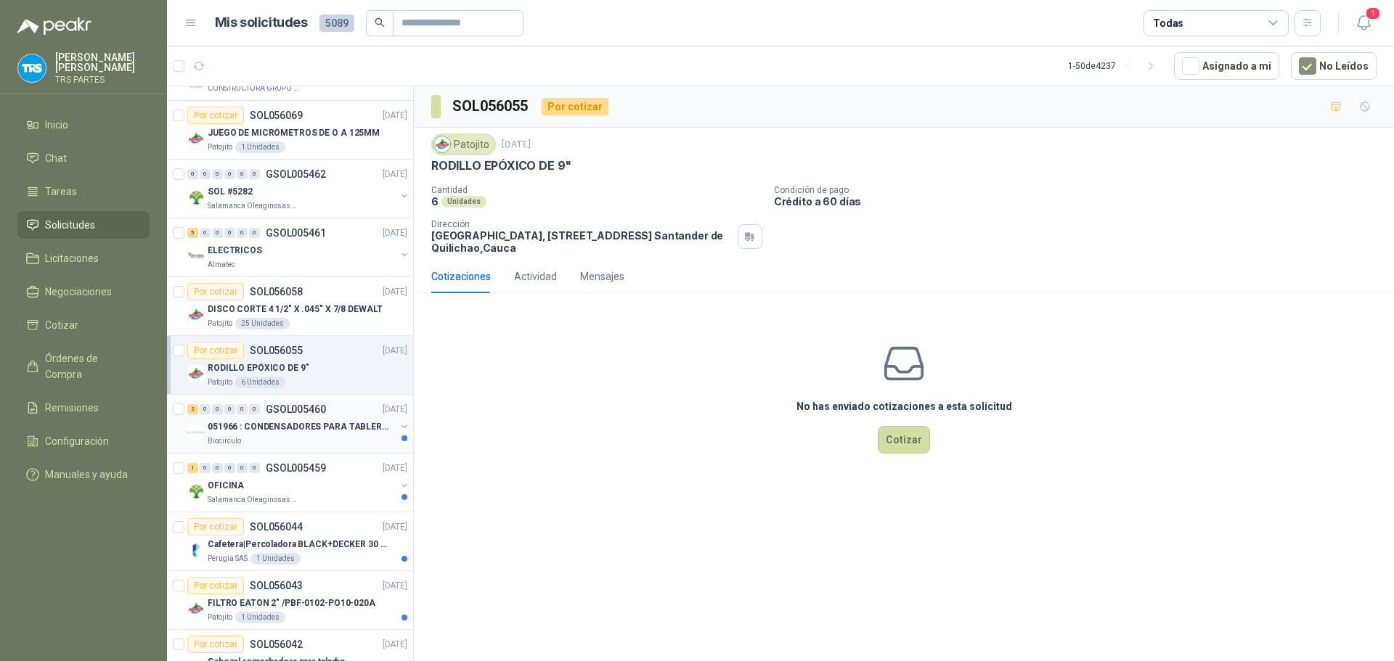
click at [343, 447] on div "2 0 0 0 0 0 GSOL005460 [DATE] 051966 : CONDENSADORES PARA TABLERO PRINCIPAL L1 …" at bounding box center [290, 424] width 246 height 59
click at [344, 438] on div "Biocirculo" at bounding box center [302, 442] width 188 height 12
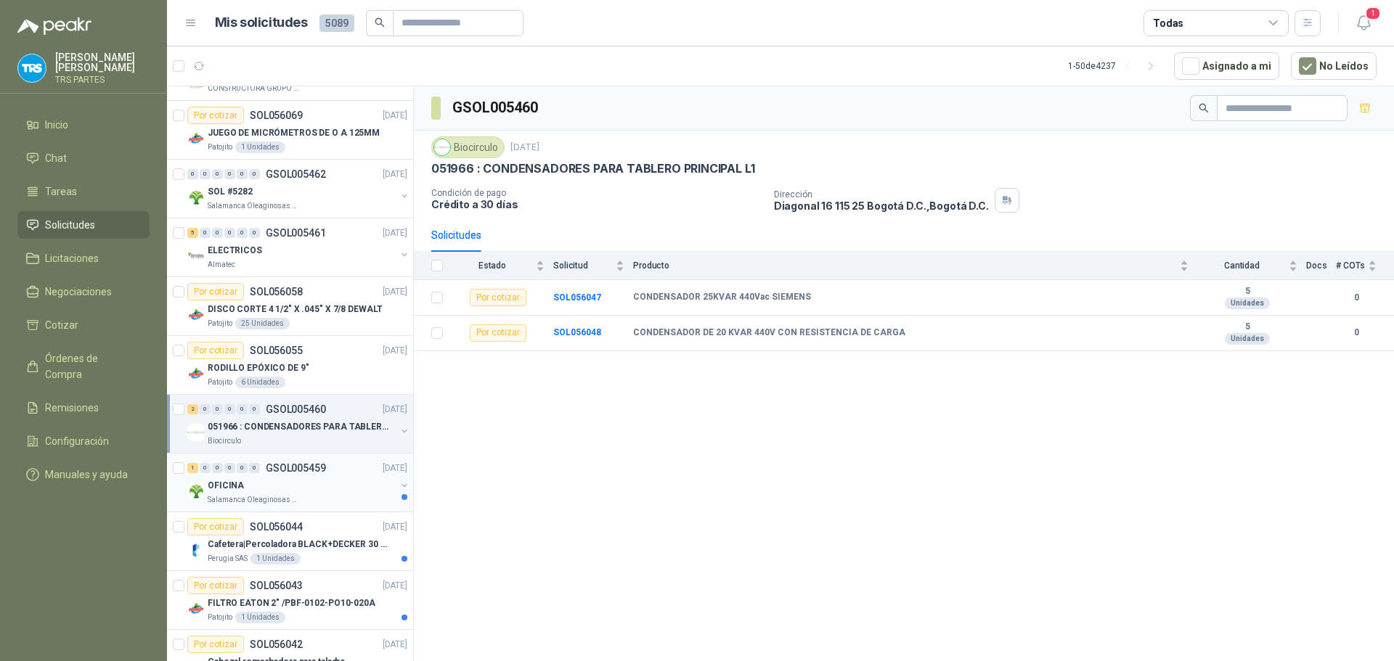
click at [333, 476] on div "1 0 0 0 0 0 GSOL005459 [DATE]" at bounding box center [298, 468] width 223 height 17
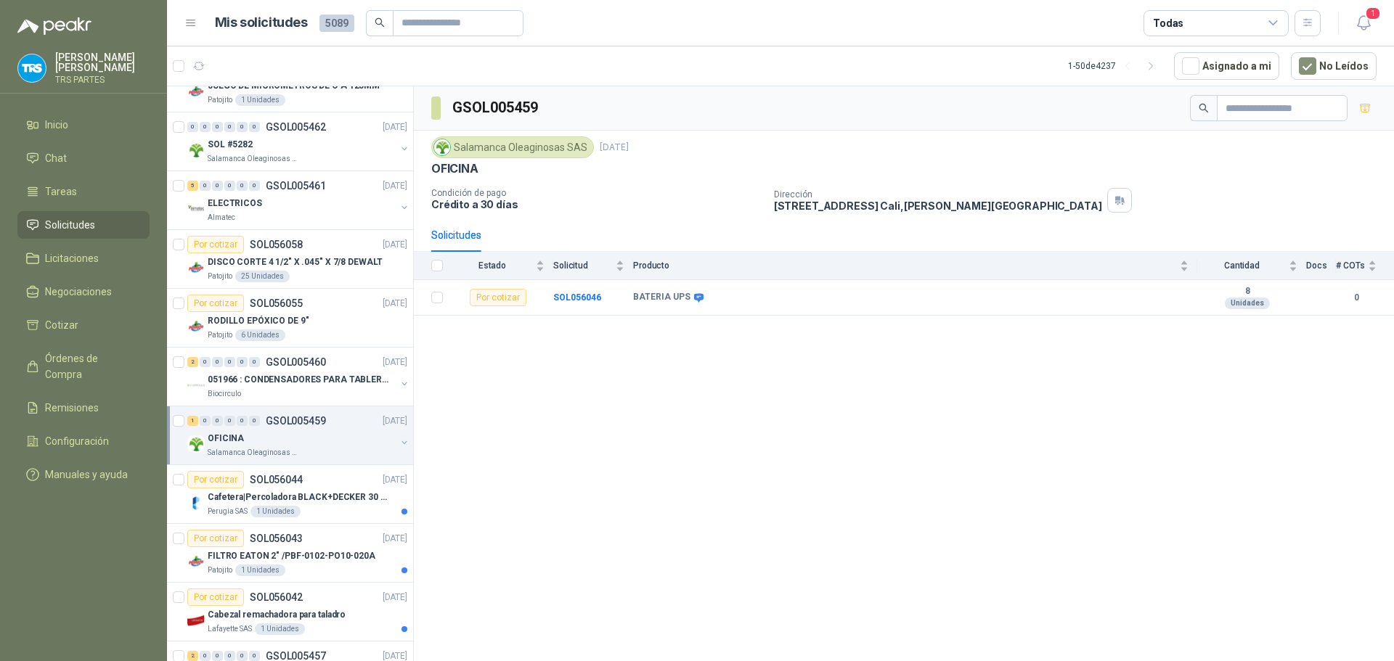
scroll to position [1234, 0]
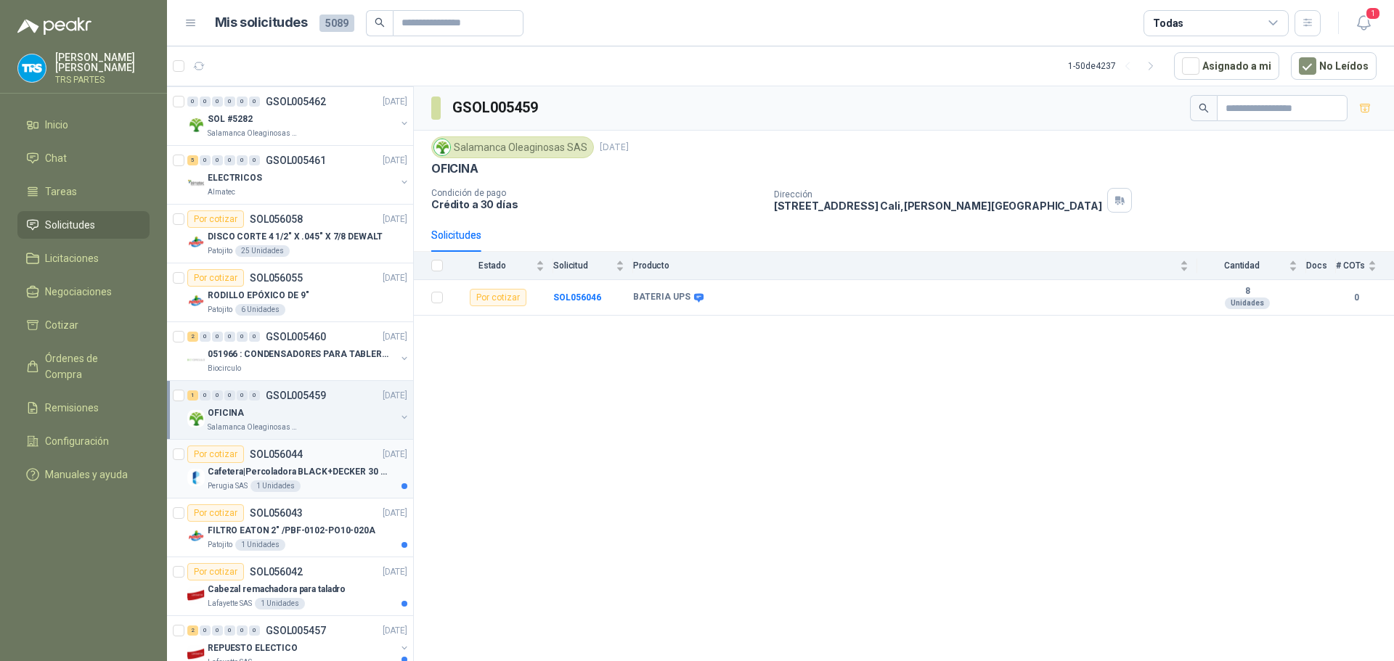
click at [335, 458] on div "Por cotizar SOL056044 [DATE]" at bounding box center [297, 454] width 220 height 17
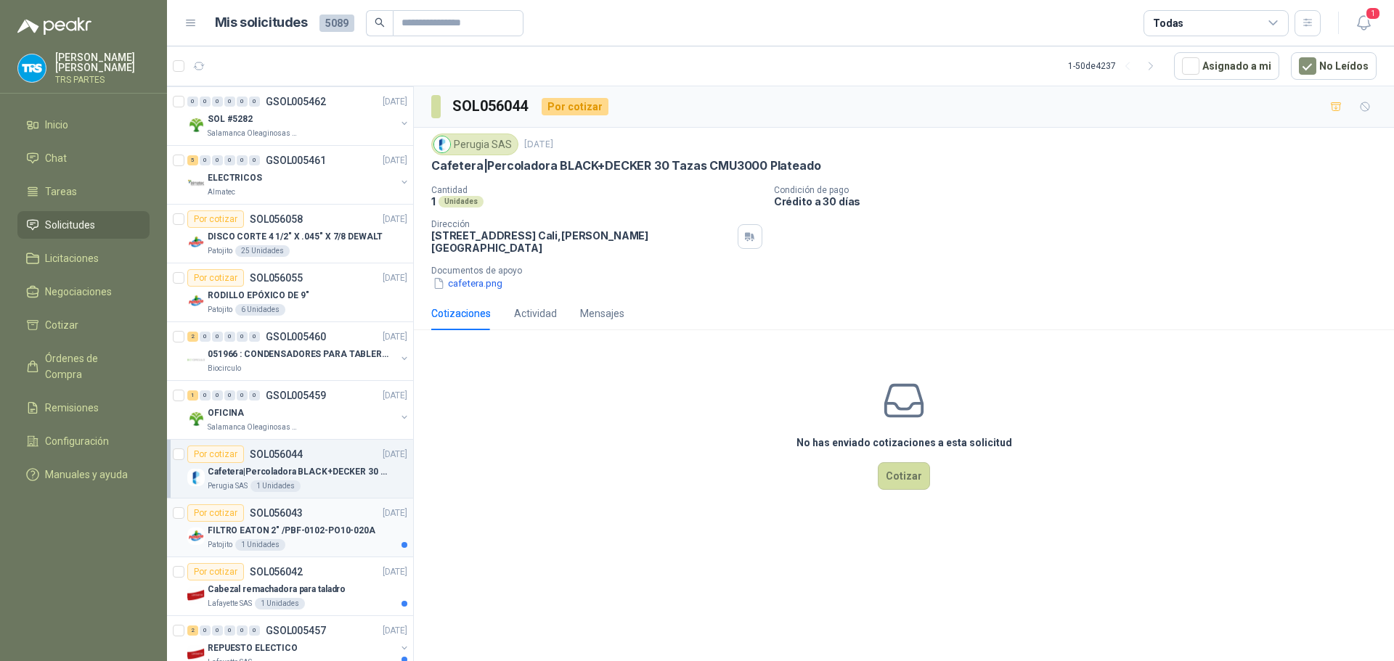
click at [331, 518] on div "Por cotizar SOL056043 [DATE]" at bounding box center [297, 513] width 220 height 17
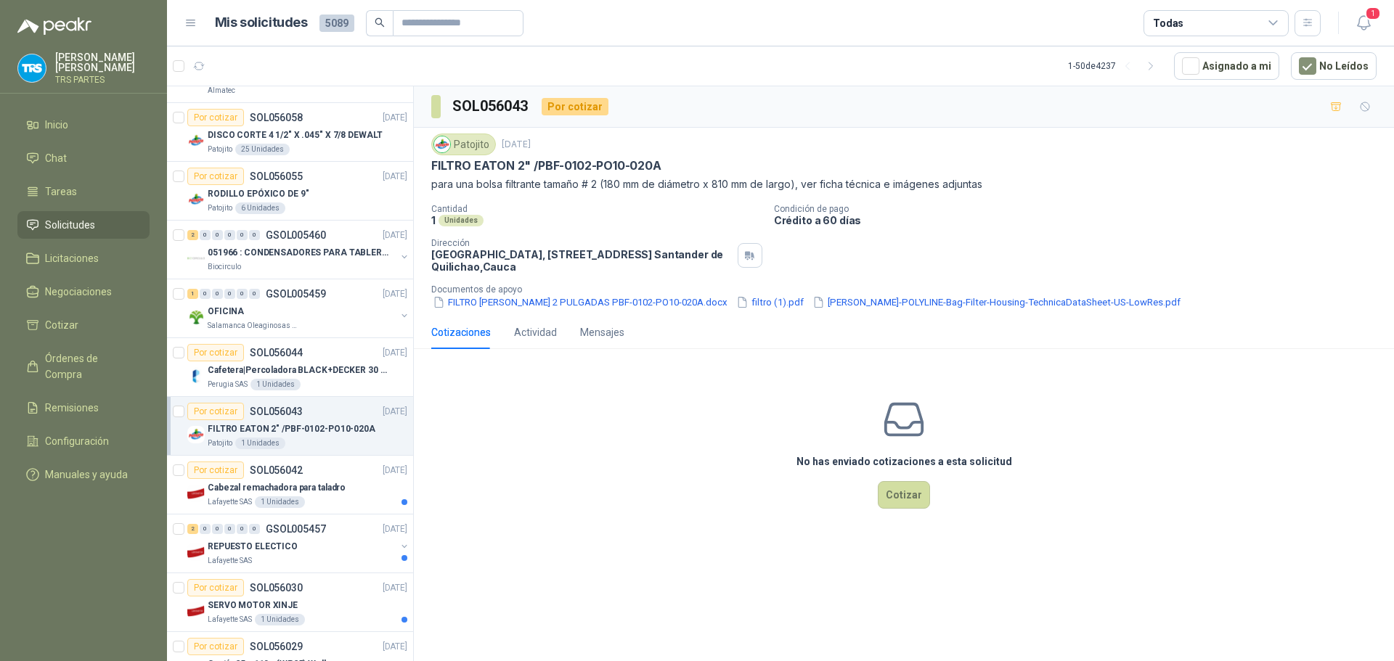
scroll to position [1379, 0]
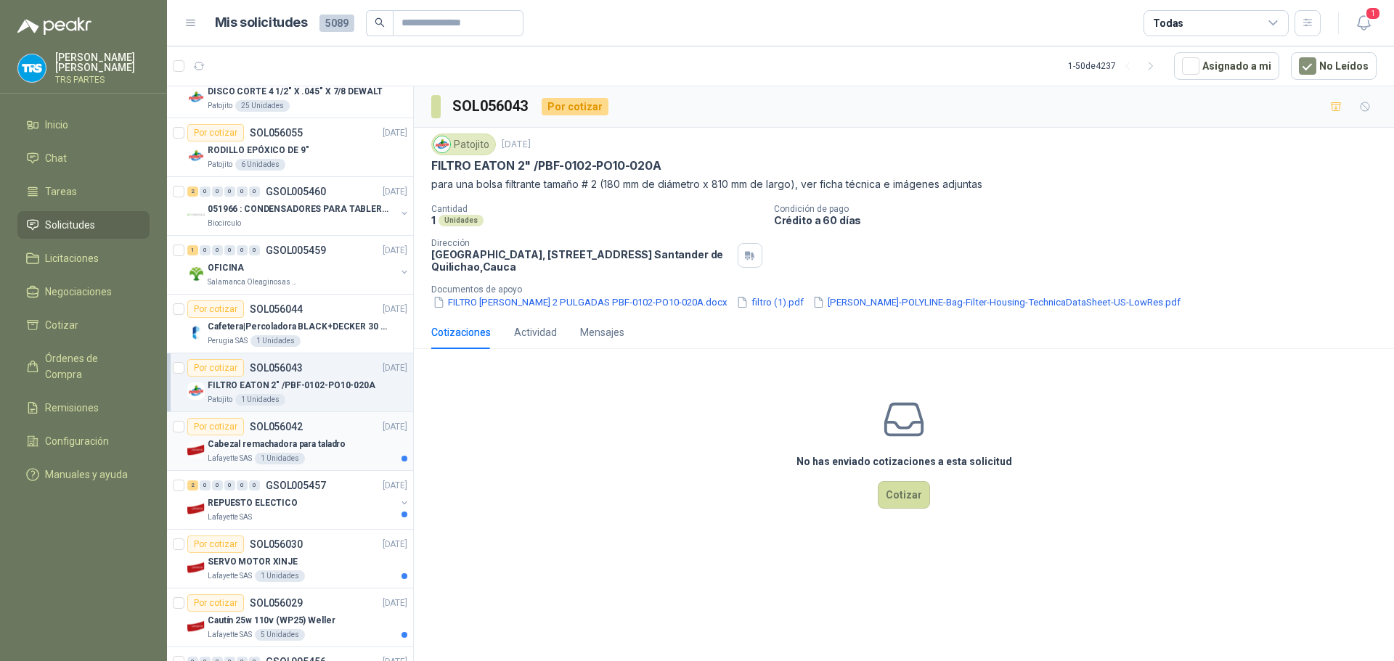
click at [343, 434] on div "Por cotizar SOL056042 [DATE]" at bounding box center [297, 426] width 220 height 17
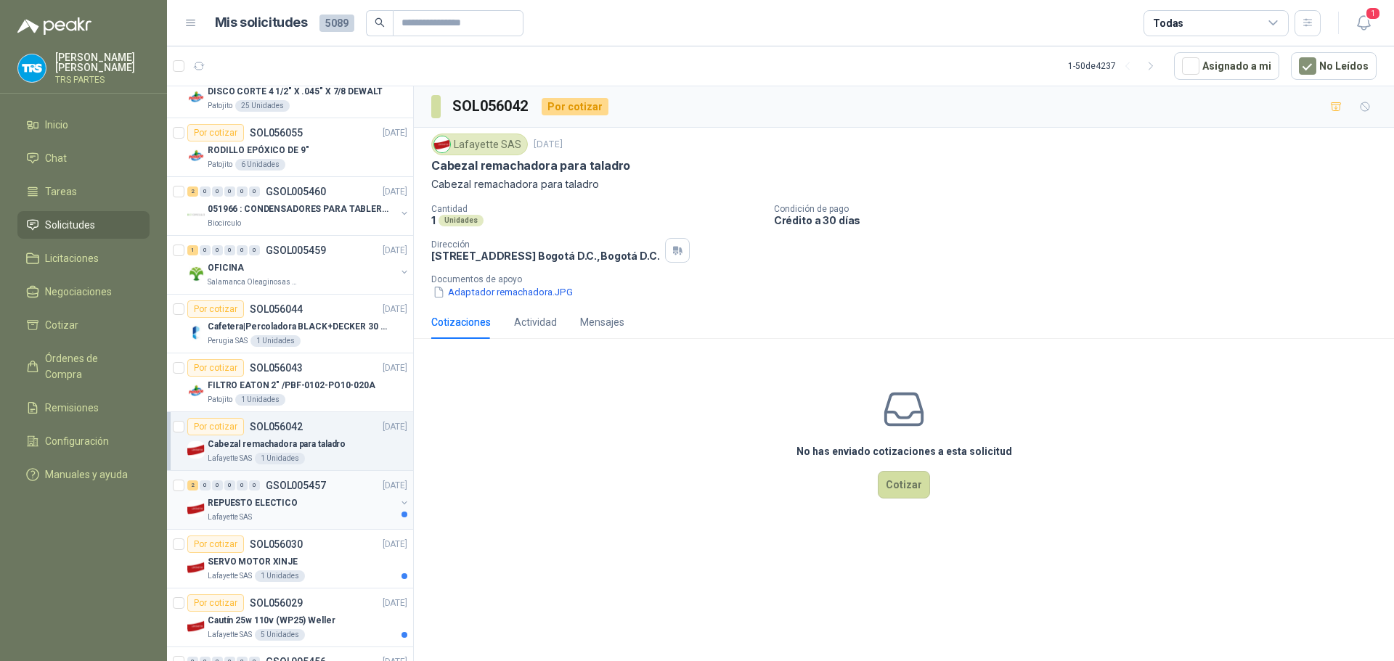
click at [335, 493] on div "2 0 0 0 0 0 GSOL005457 [DATE]" at bounding box center [298, 485] width 223 height 17
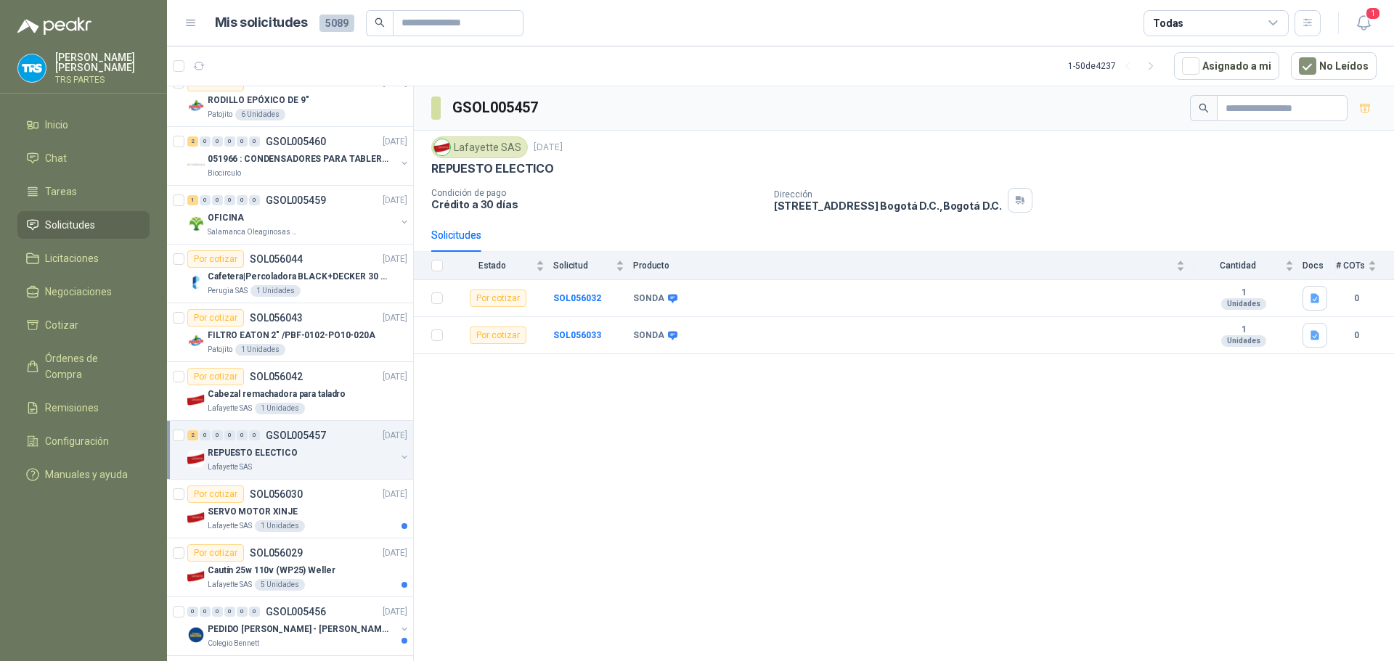
scroll to position [1452, 0]
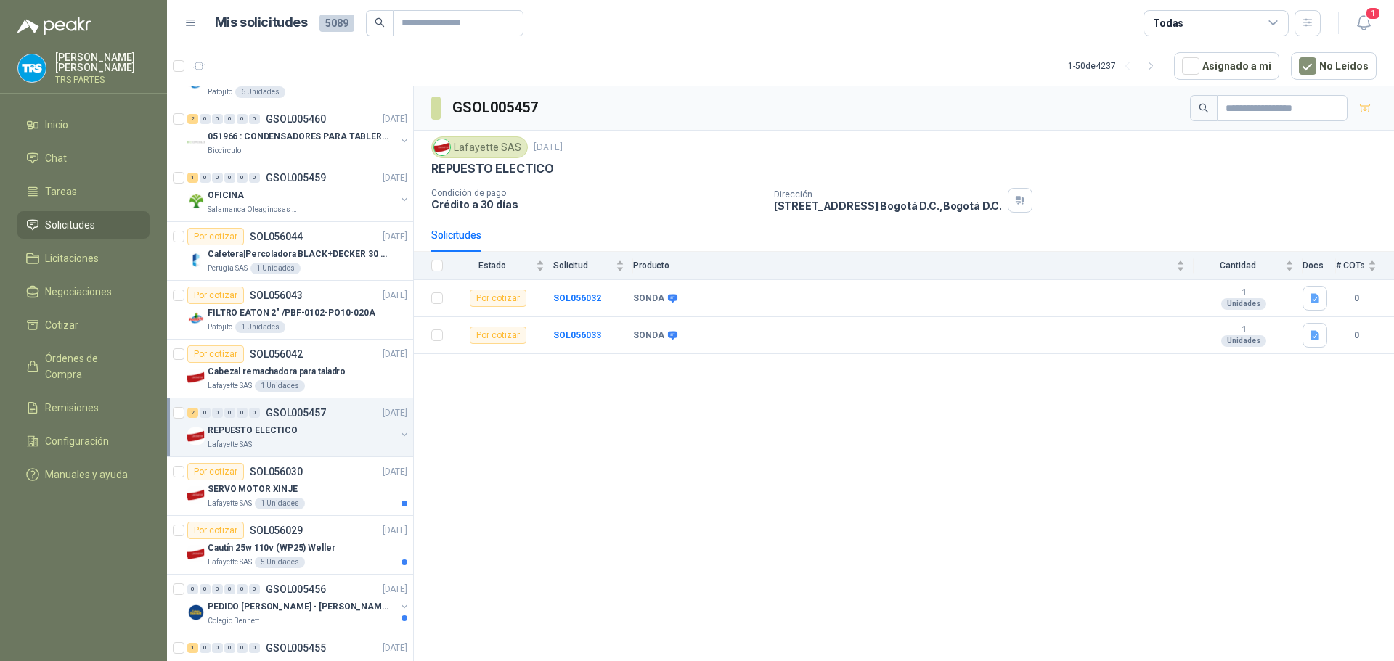
click at [335, 493] on div "SERVO MOTOR XINJE" at bounding box center [308, 489] width 200 height 17
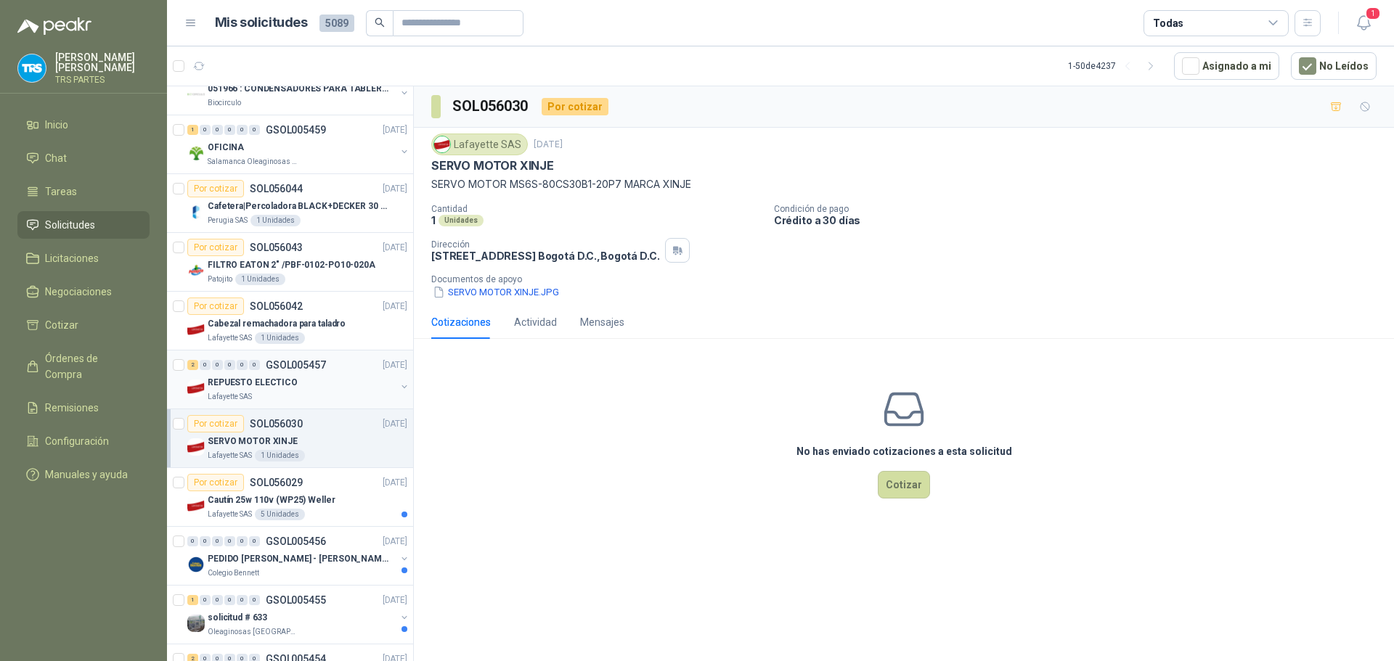
scroll to position [1525, 0]
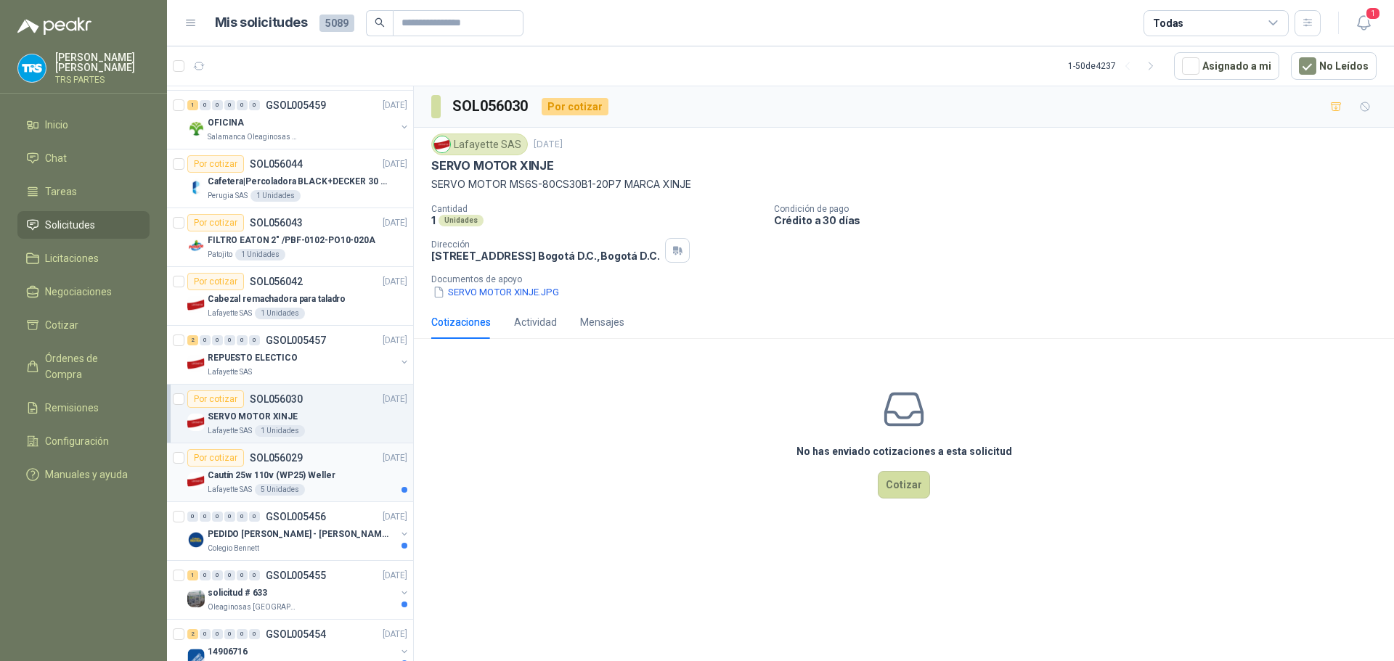
click at [343, 466] on div "Por cotizar SOL056029 [DATE]" at bounding box center [297, 457] width 220 height 17
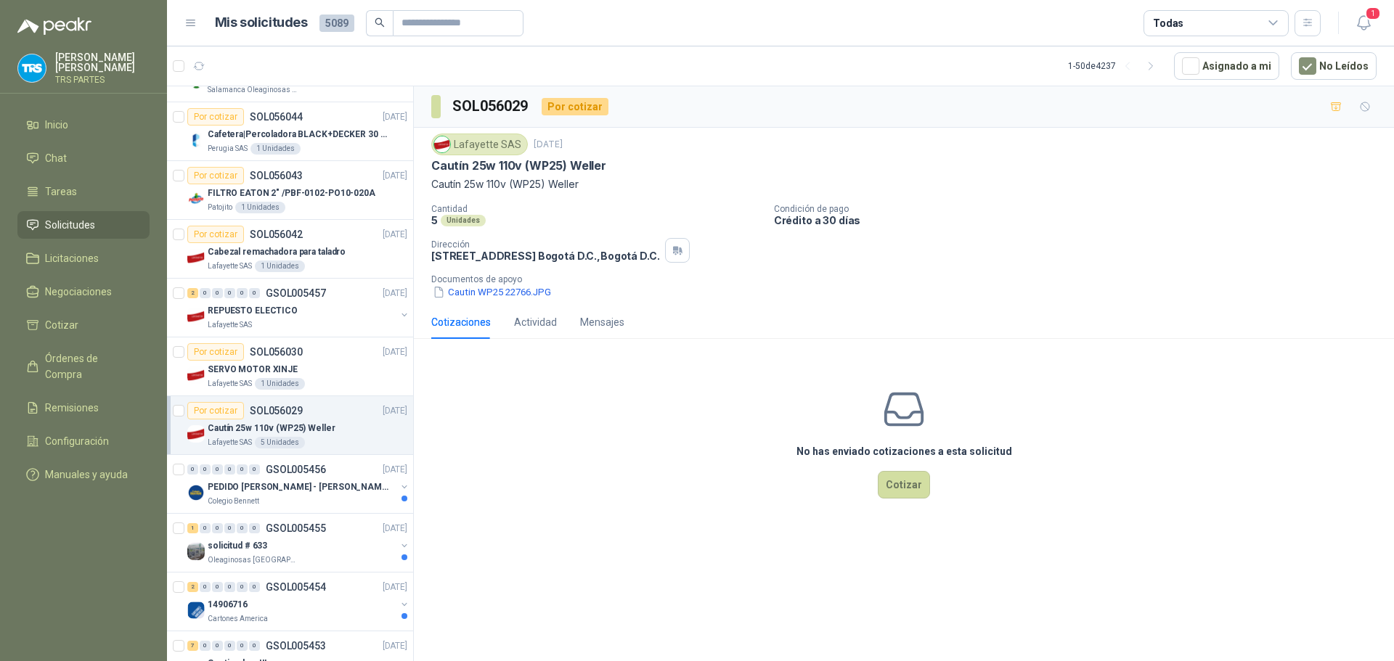
scroll to position [1597, 0]
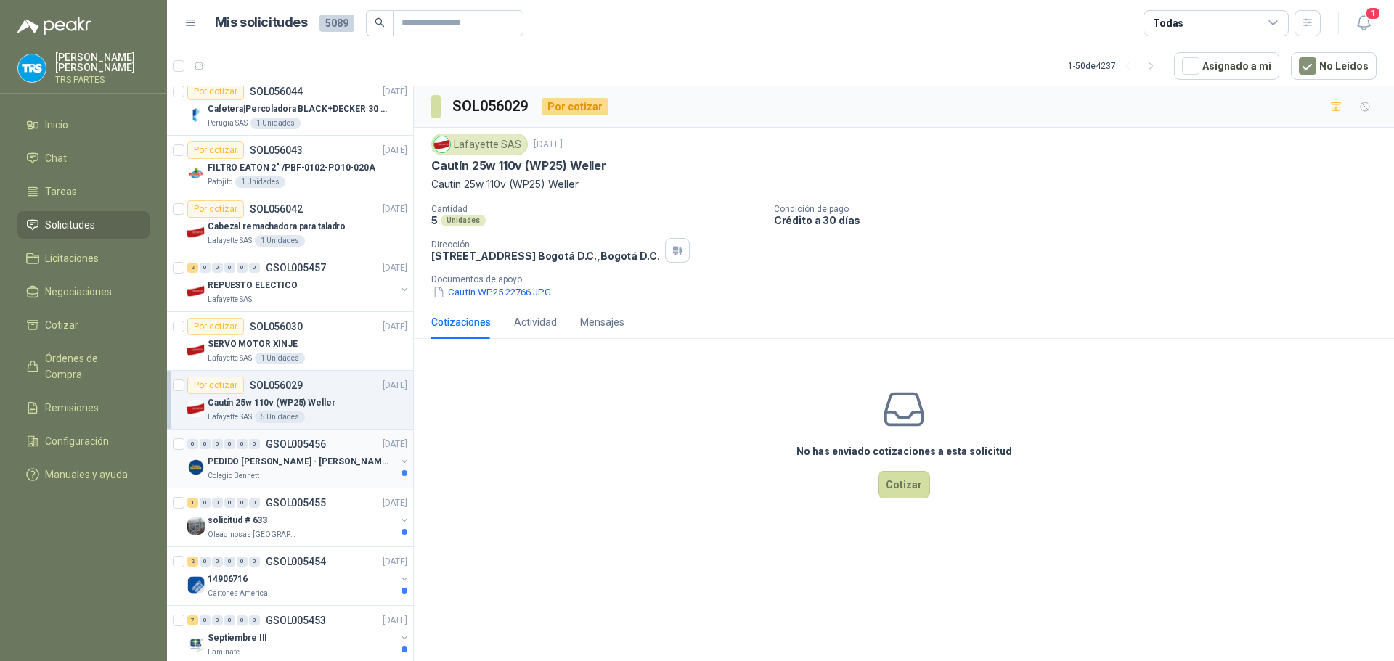
click at [343, 460] on div "PEDIDO [PERSON_NAME] - [PERSON_NAME]" at bounding box center [302, 461] width 188 height 17
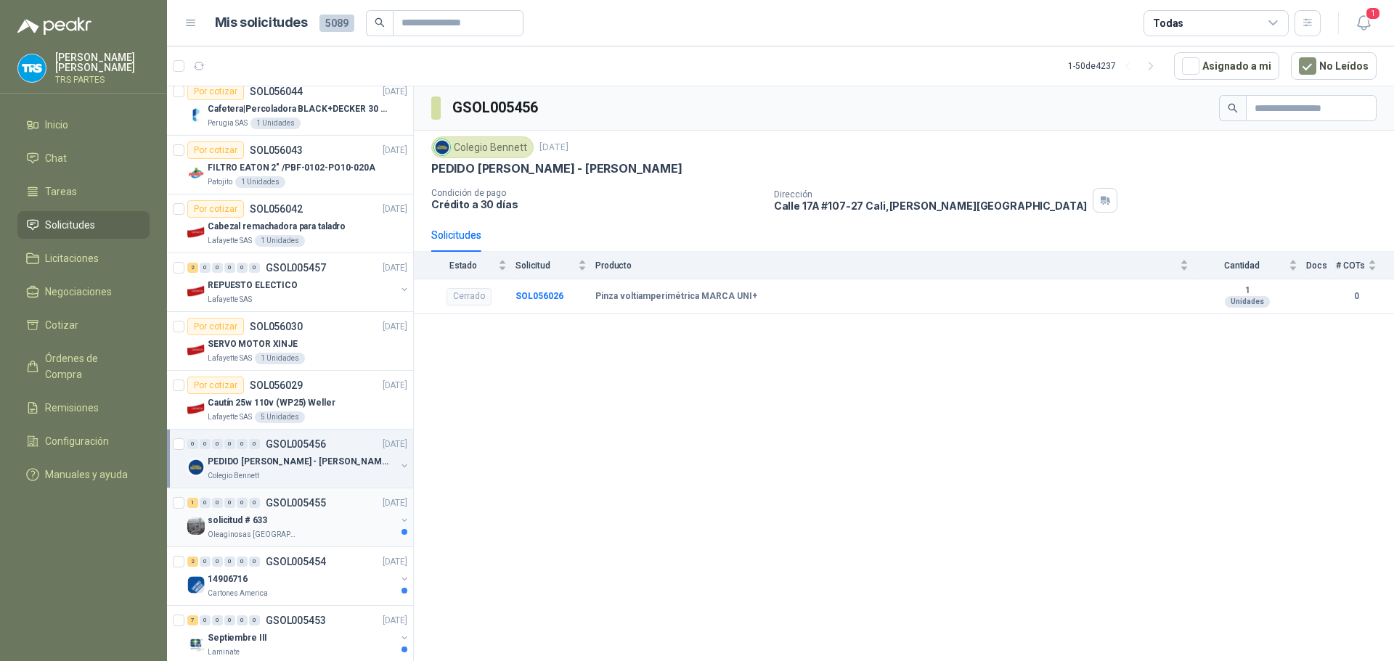
click at [319, 515] on div "solicitud # 633" at bounding box center [302, 520] width 188 height 17
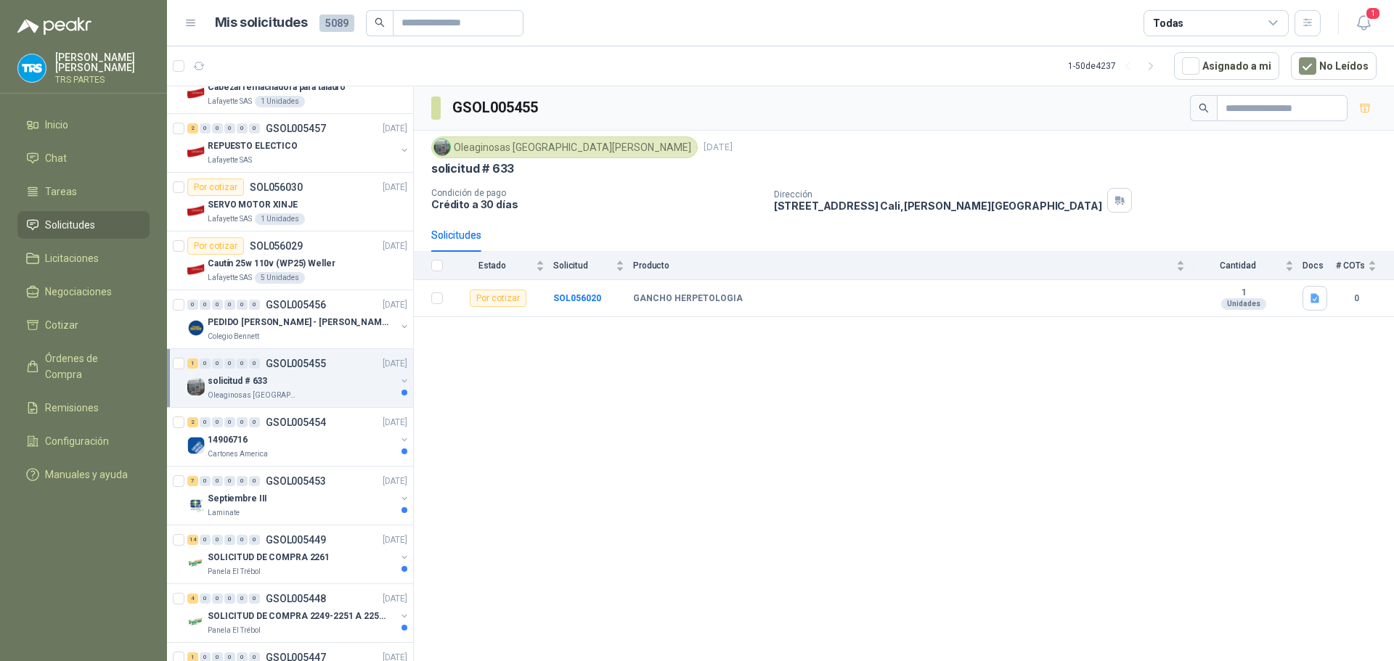
scroll to position [1742, 0]
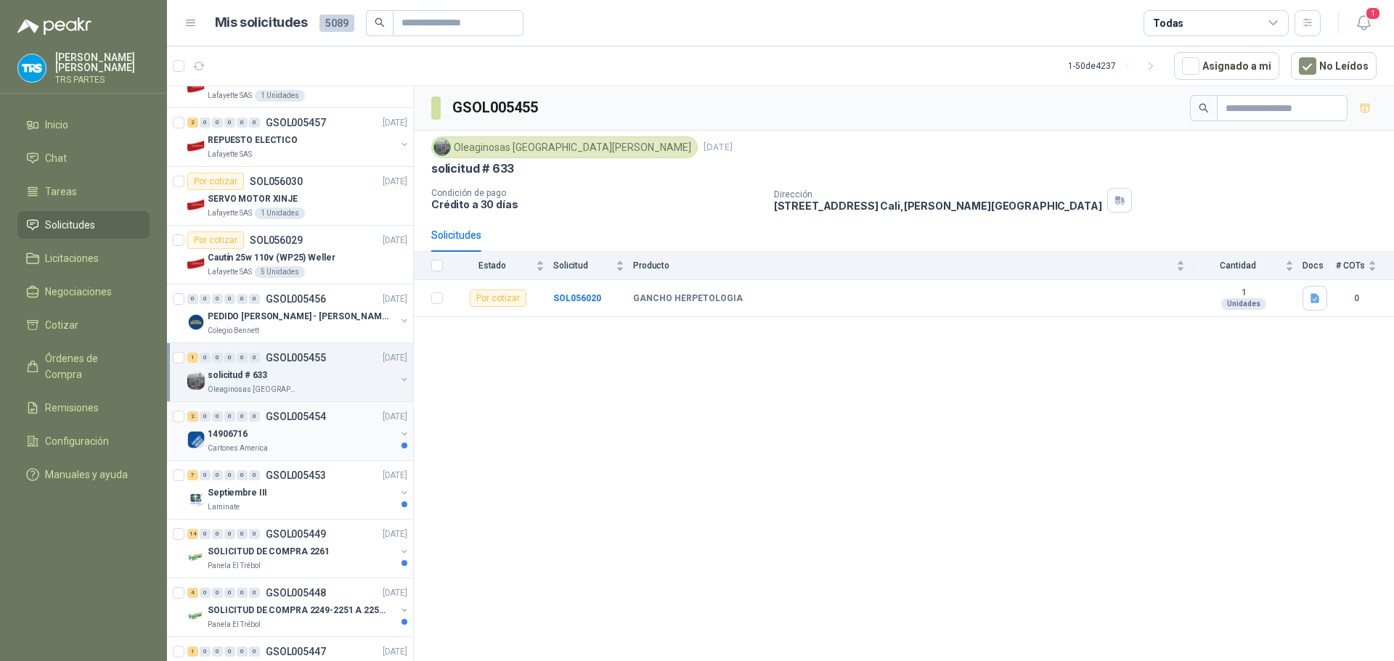
click at [339, 424] on div "2 0 0 0 0 0 GSOL005454 [DATE]" at bounding box center [298, 416] width 223 height 17
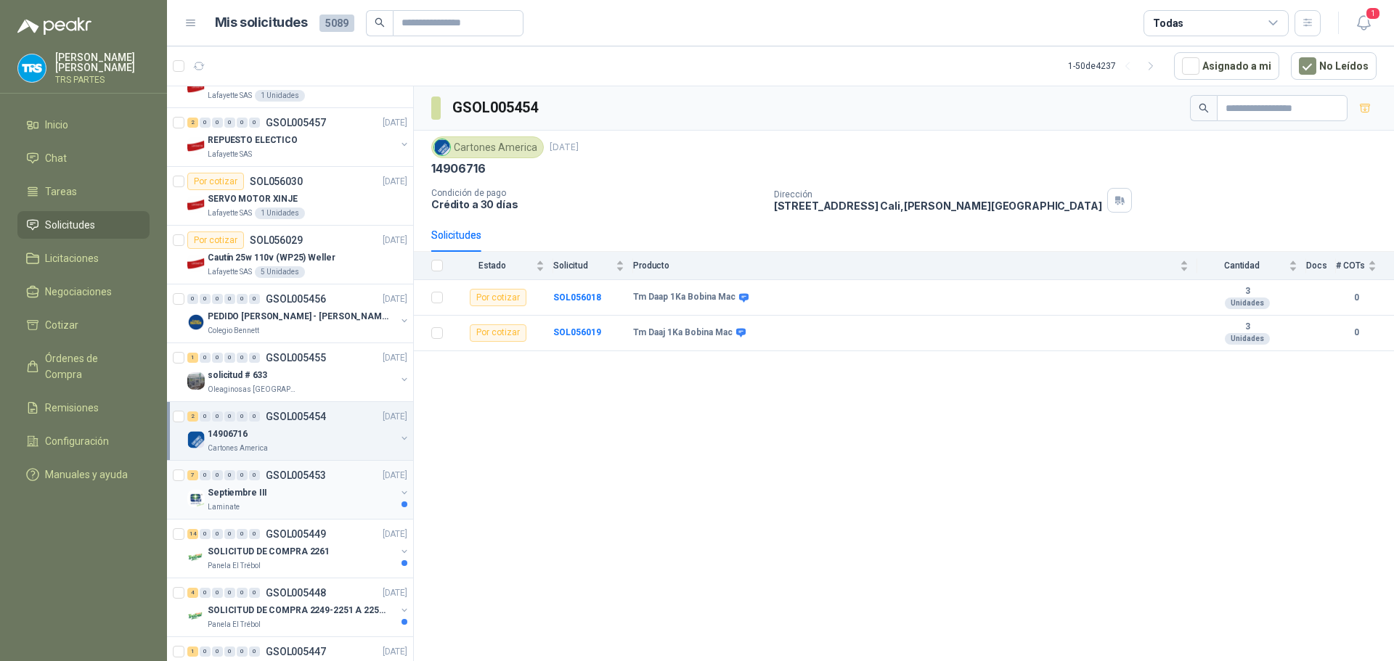
click at [318, 478] on p "GSOL005453" at bounding box center [296, 475] width 60 height 10
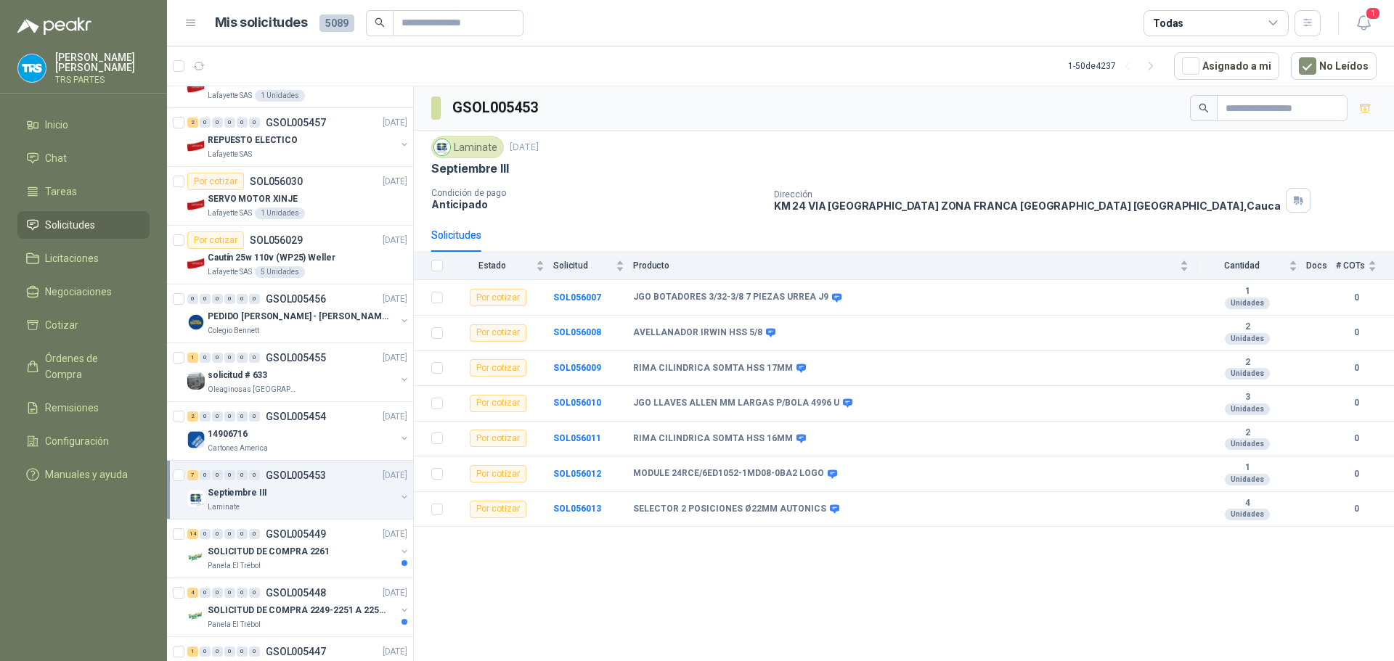
scroll to position [1815, 0]
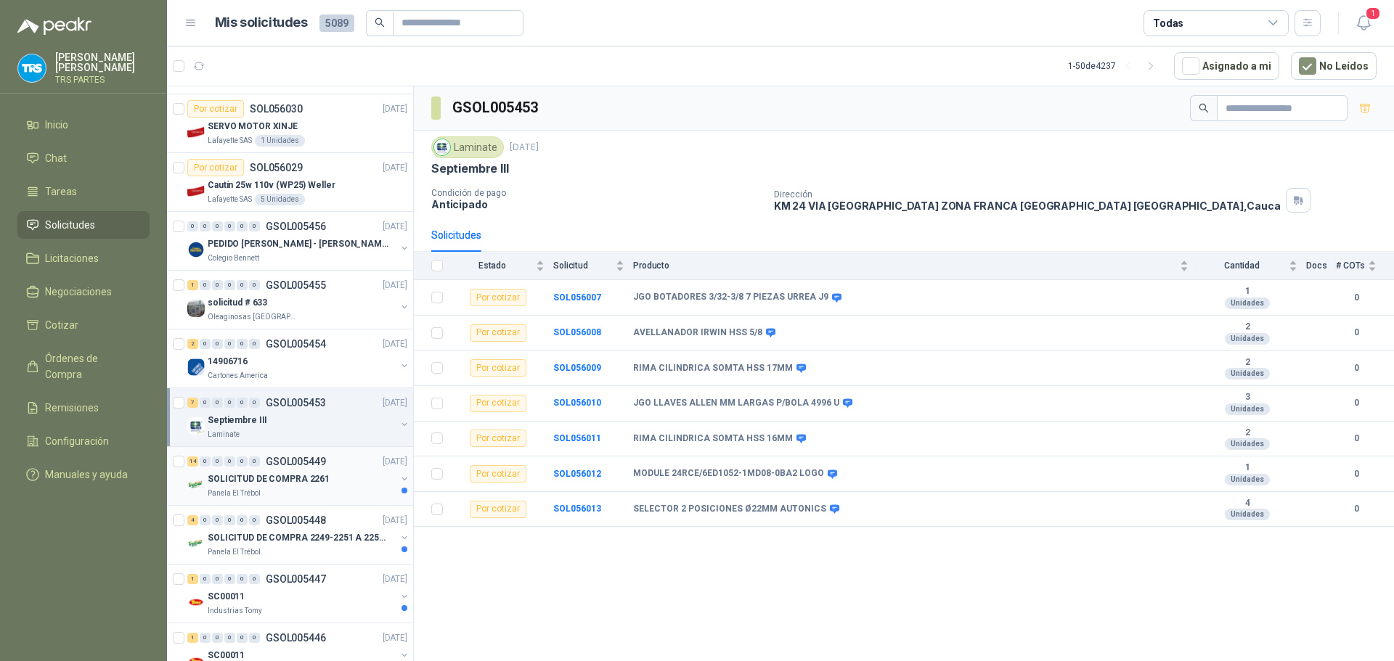
click at [309, 474] on p "SOLICITUD DE COMPRA 2261" at bounding box center [269, 480] width 122 height 14
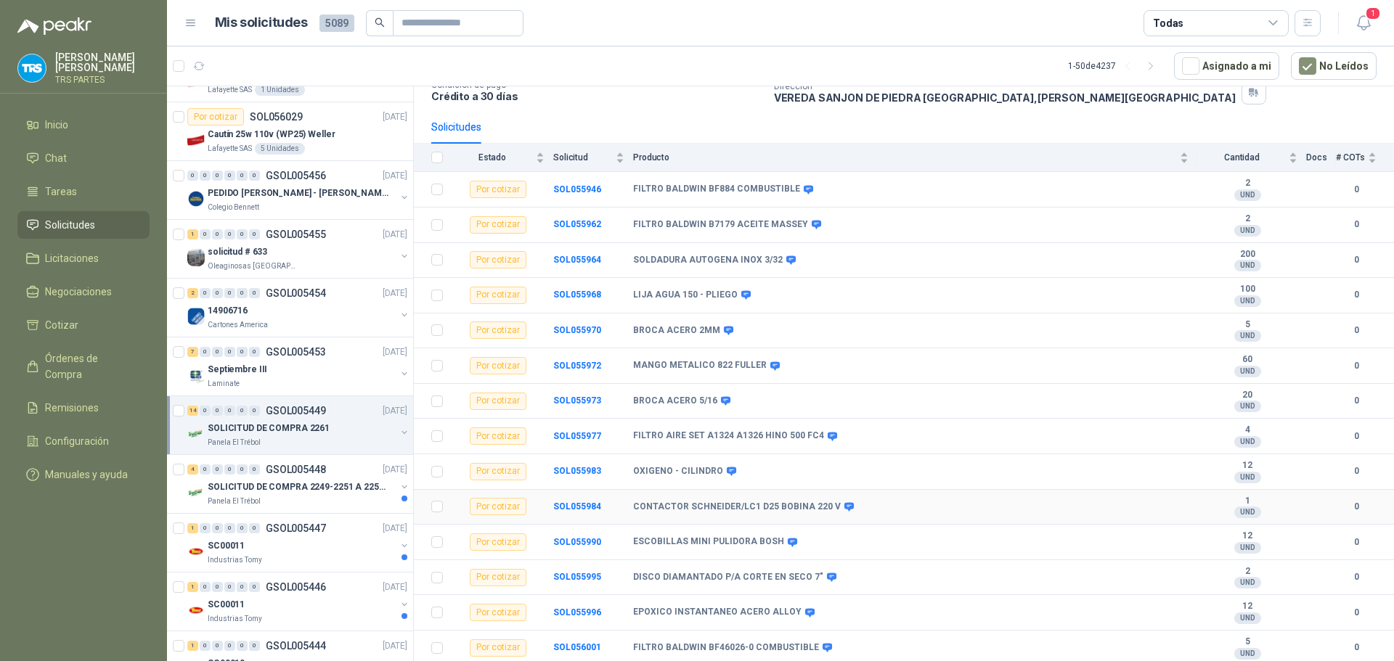
scroll to position [1888, 0]
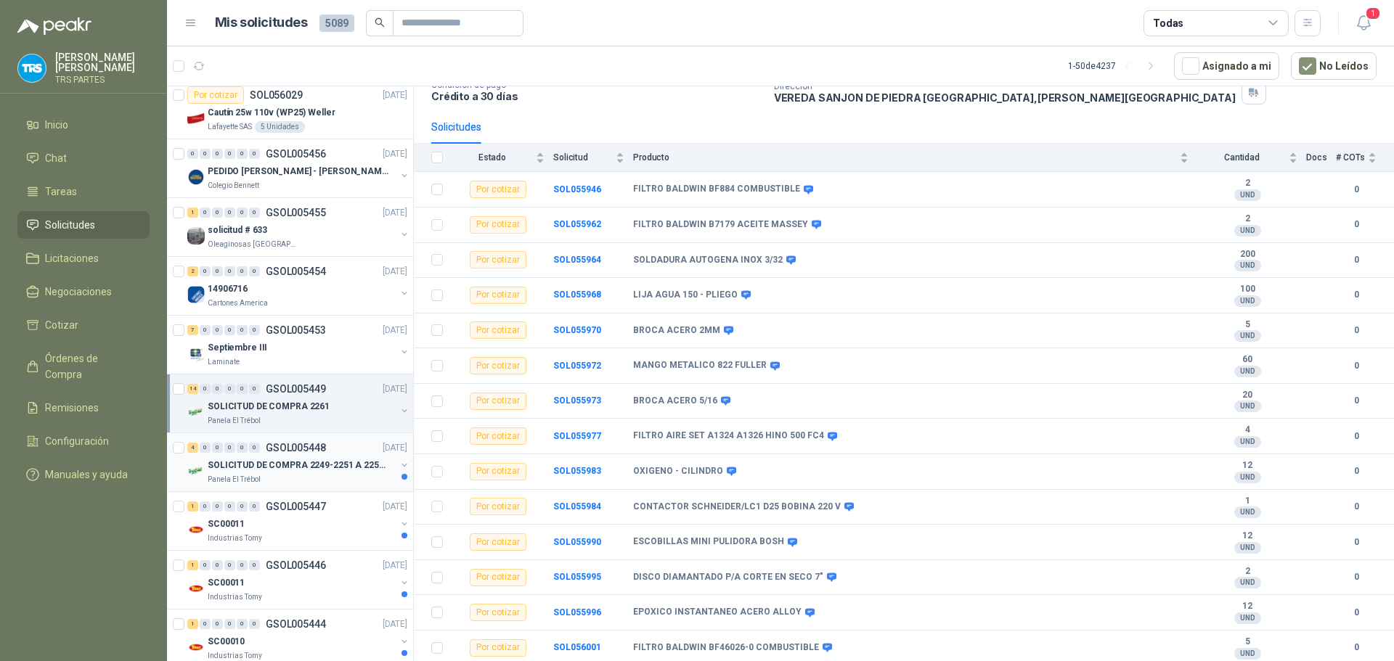
click at [312, 468] on p "SOLICITUD DE COMPRA 2249-2251 A 2256-2258 Y 2262" at bounding box center [298, 466] width 181 height 14
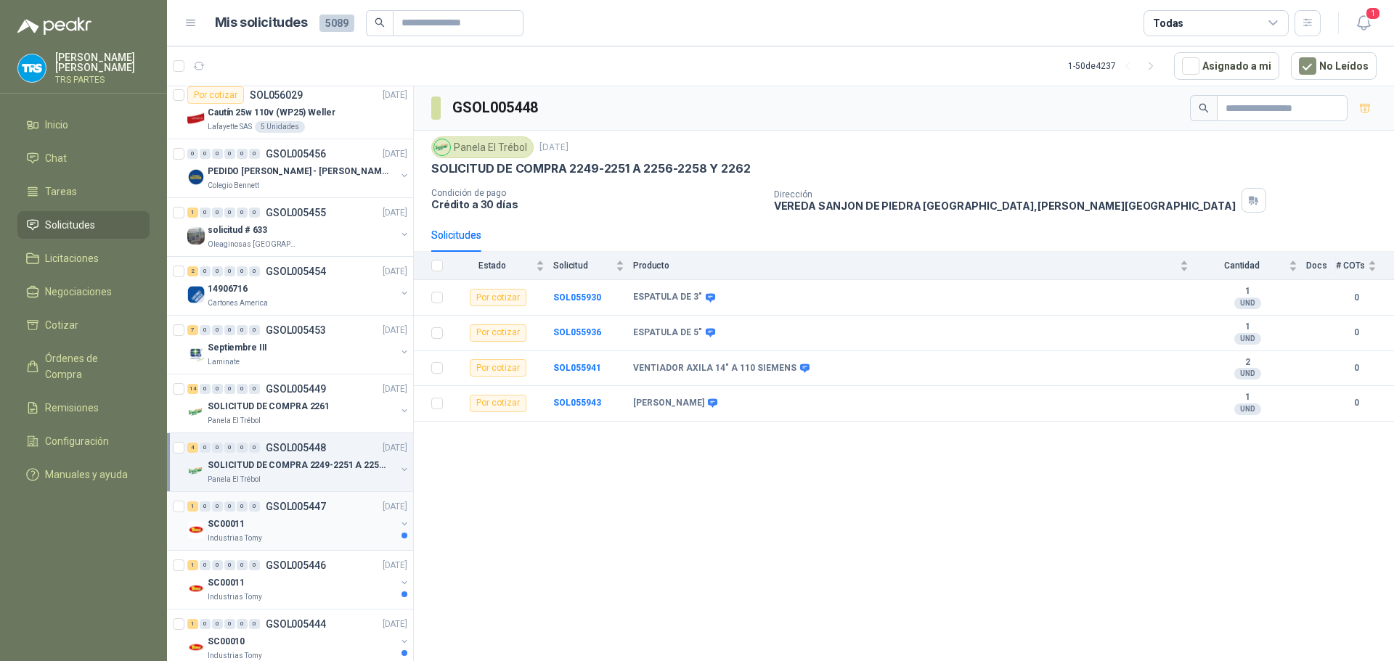
click at [313, 521] on div "SC00011" at bounding box center [302, 523] width 188 height 17
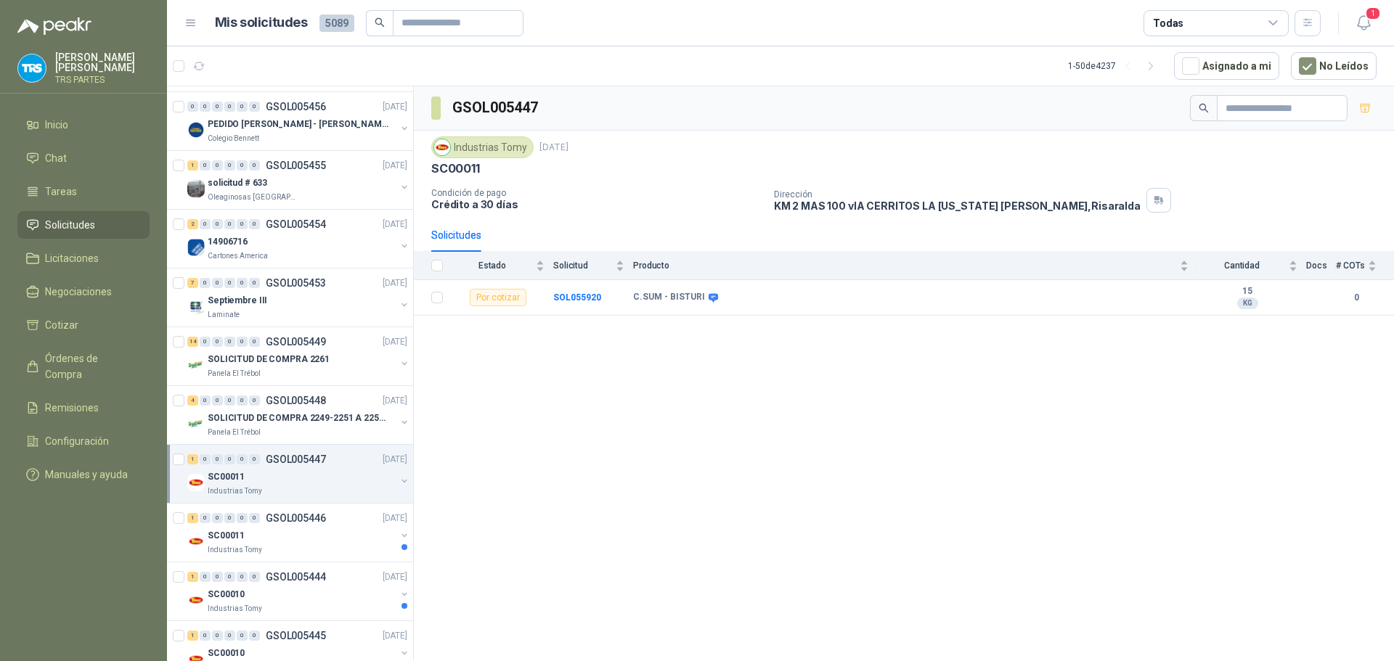
scroll to position [1960, 0]
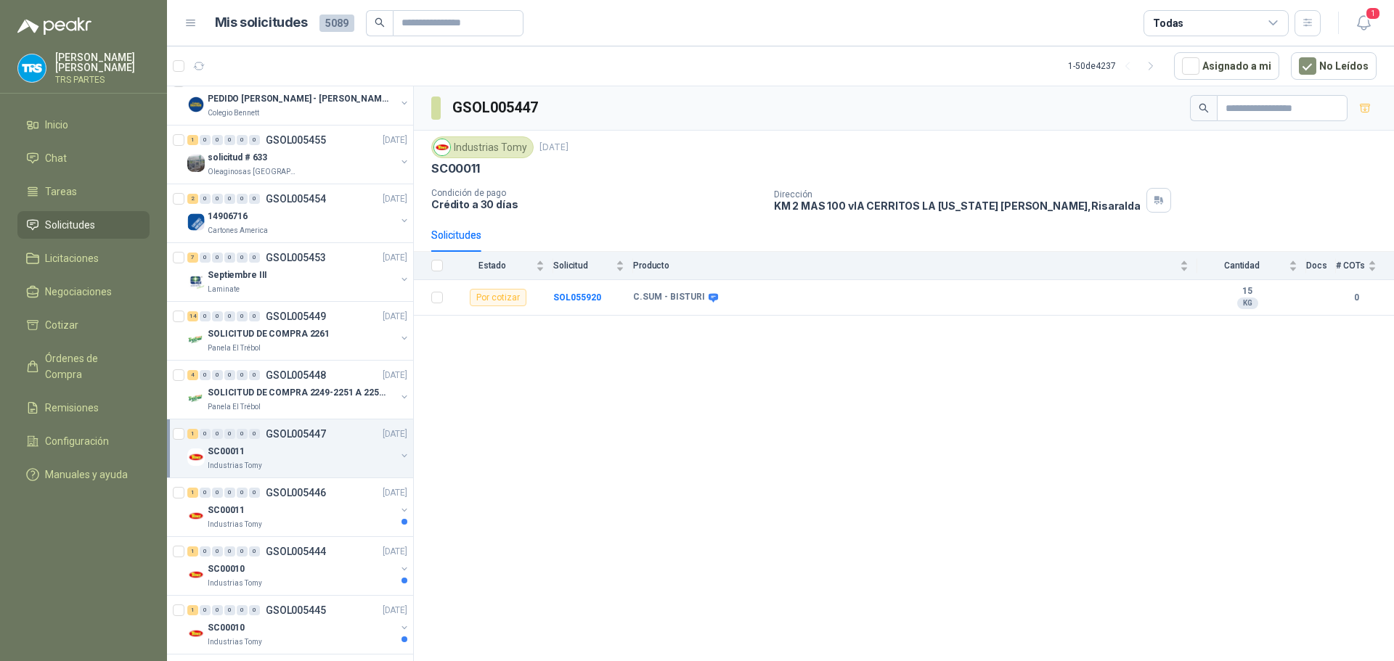
click at [313, 521] on div "Industrias Tomy" at bounding box center [302, 525] width 188 height 12
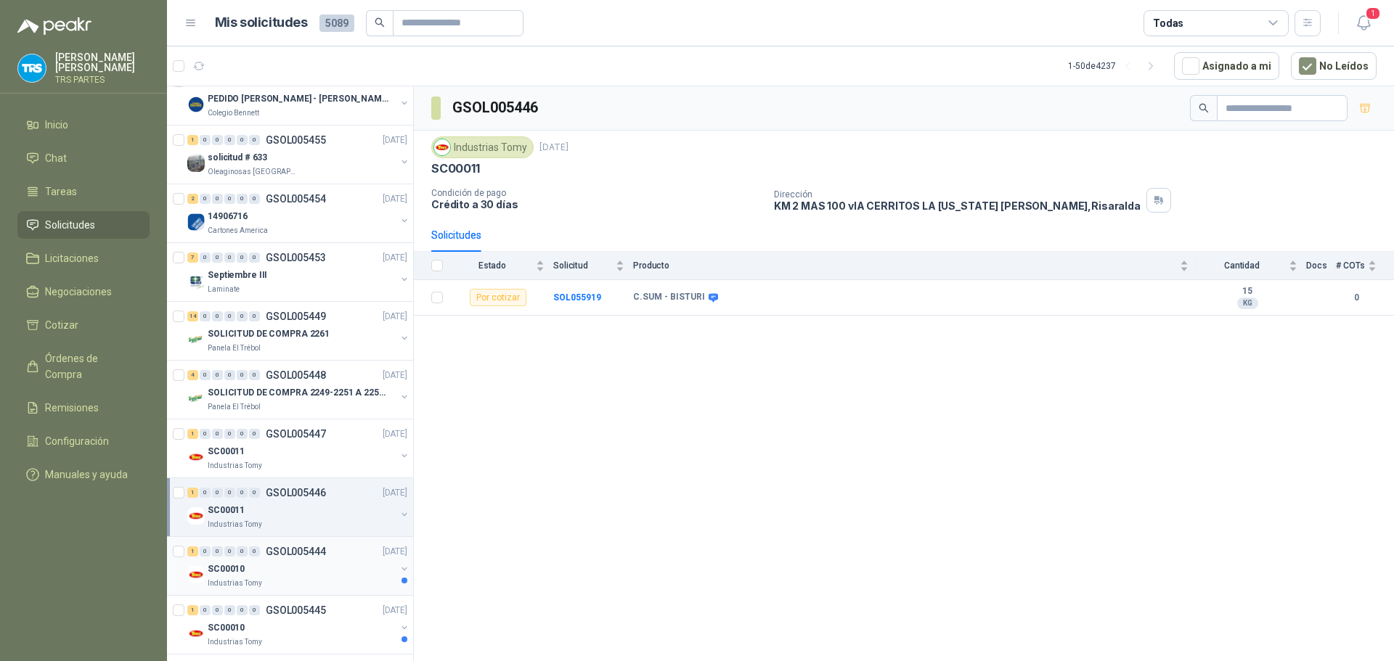
click at [282, 557] on p "GSOL005444" at bounding box center [296, 552] width 60 height 10
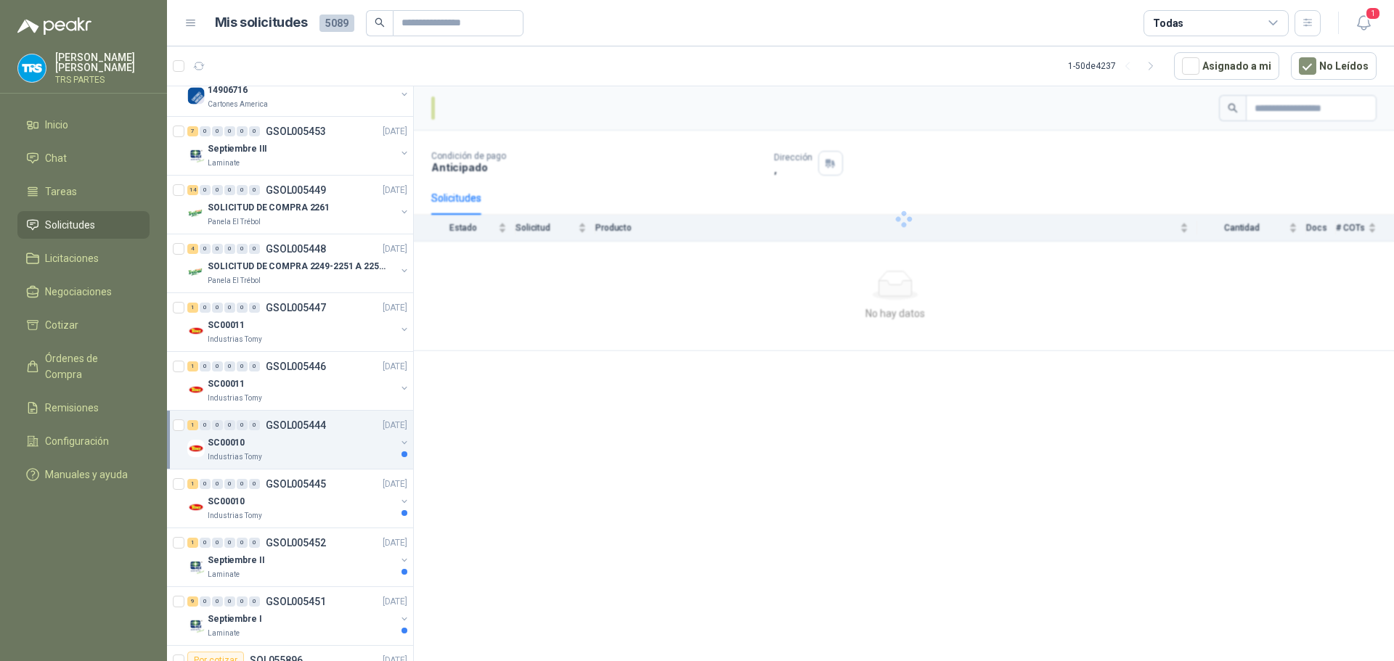
scroll to position [2105, 0]
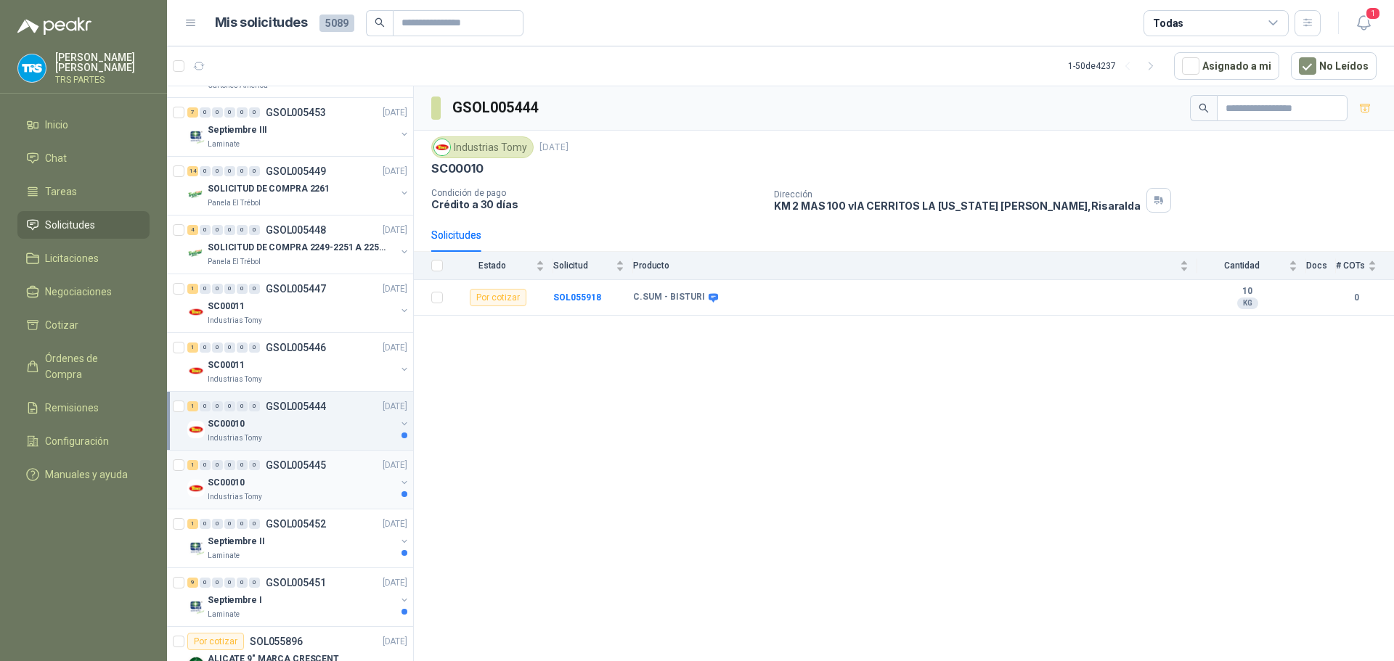
click at [319, 481] on div "SC00010" at bounding box center [302, 482] width 188 height 17
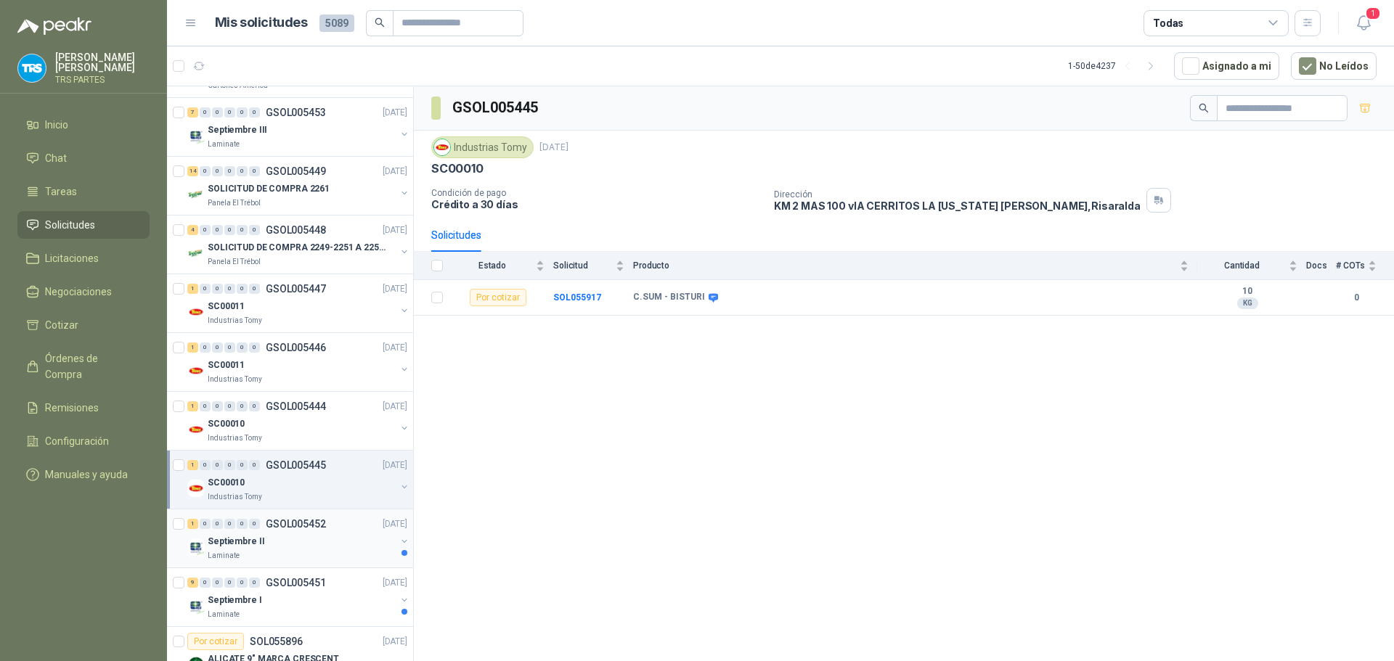
click at [318, 538] on div "Septiembre II" at bounding box center [302, 541] width 188 height 17
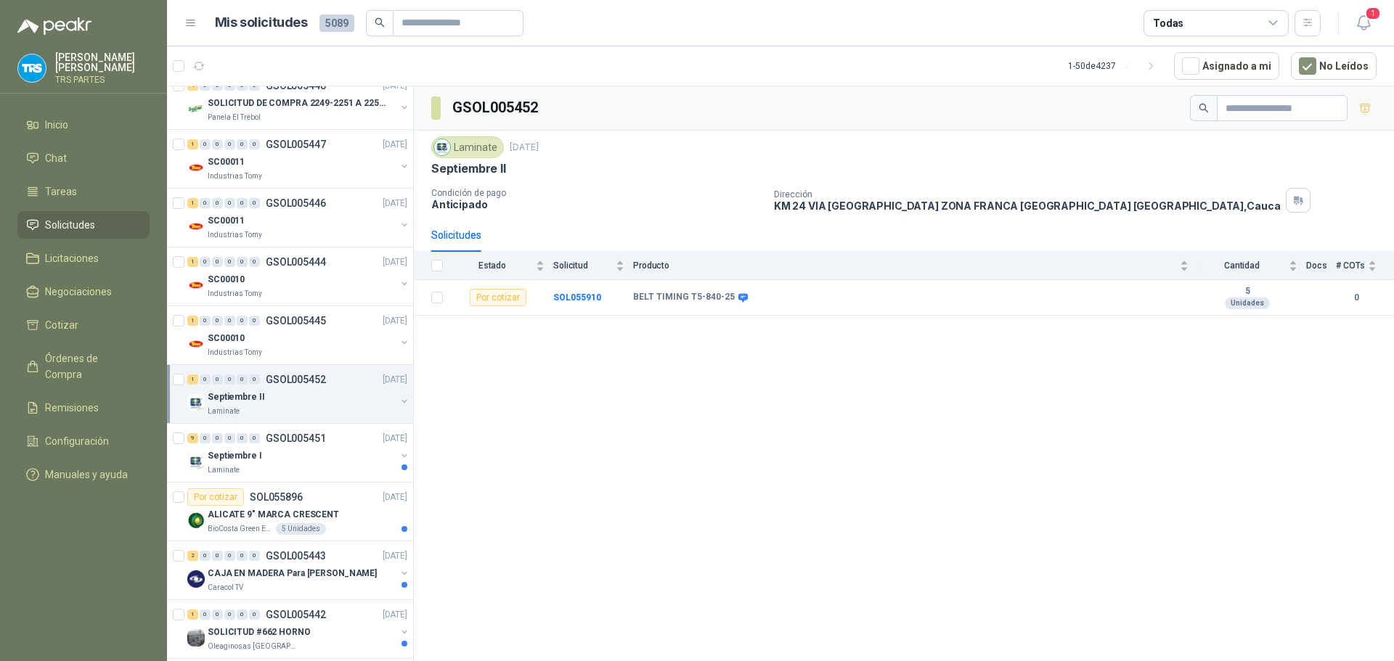
scroll to position [2251, 0]
click at [325, 452] on div "Septiembre I" at bounding box center [302, 454] width 188 height 17
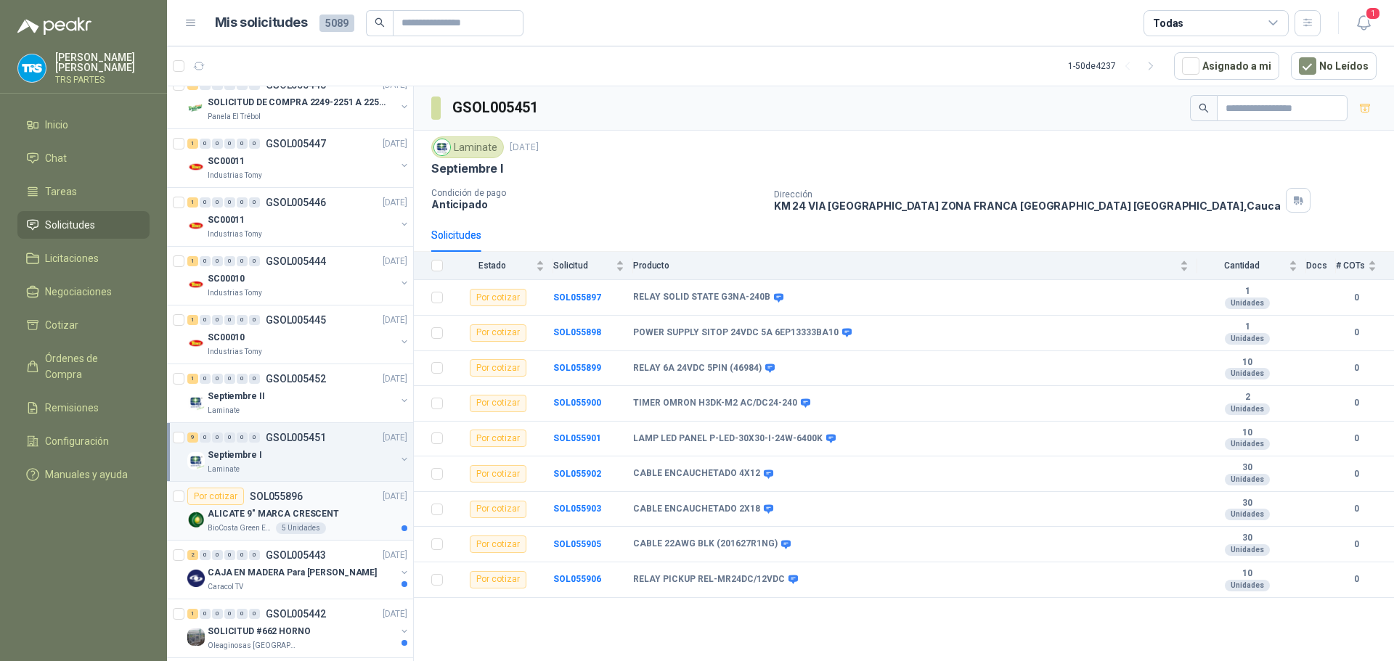
click at [338, 514] on div "ALICATE 9" MARCA CRESCENT" at bounding box center [308, 513] width 200 height 17
